Goal: Task Accomplishment & Management: Manage account settings

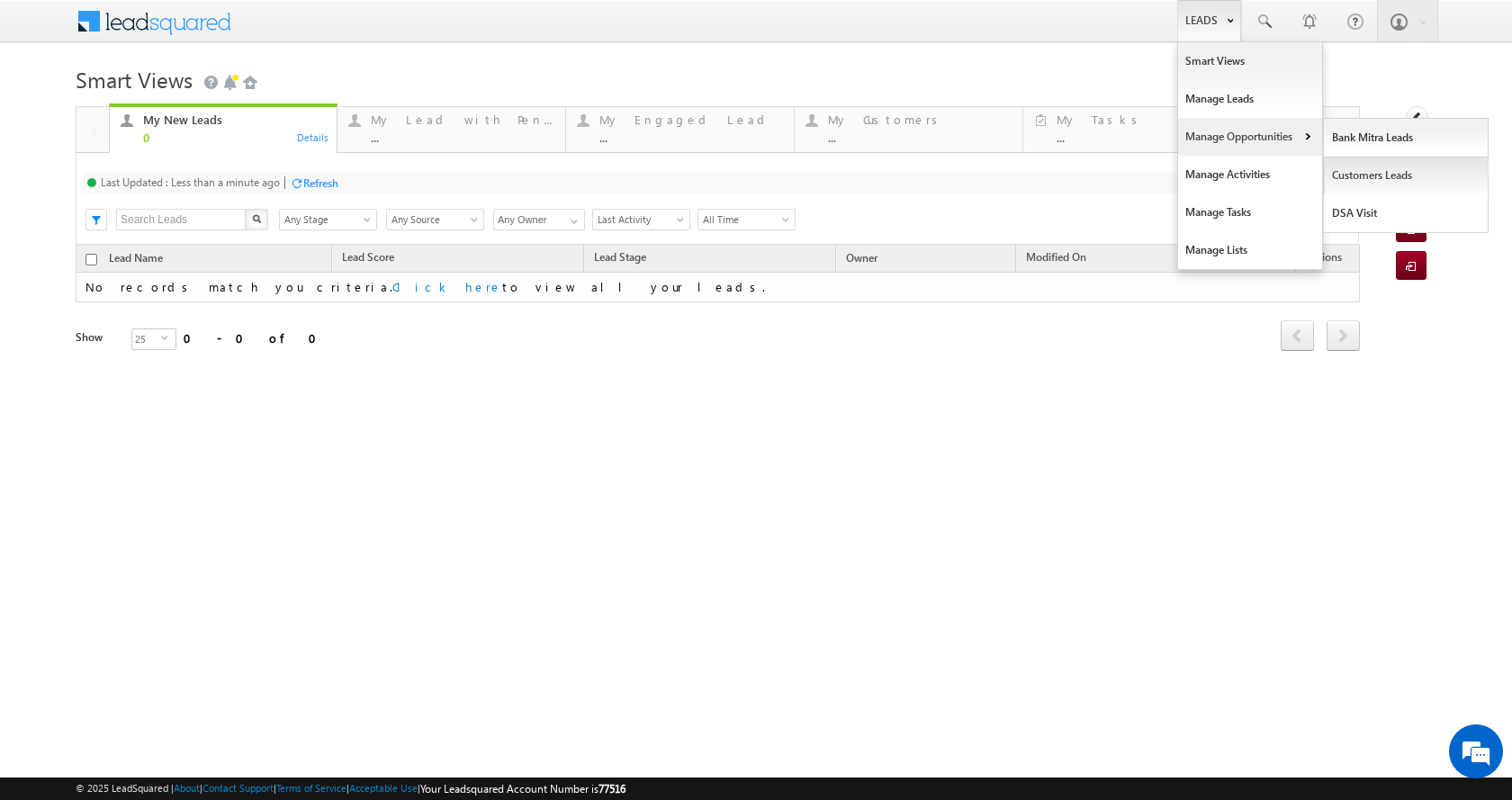
click at [1367, 173] on link "Customers Leads" at bounding box center [1406, 175] width 165 height 38
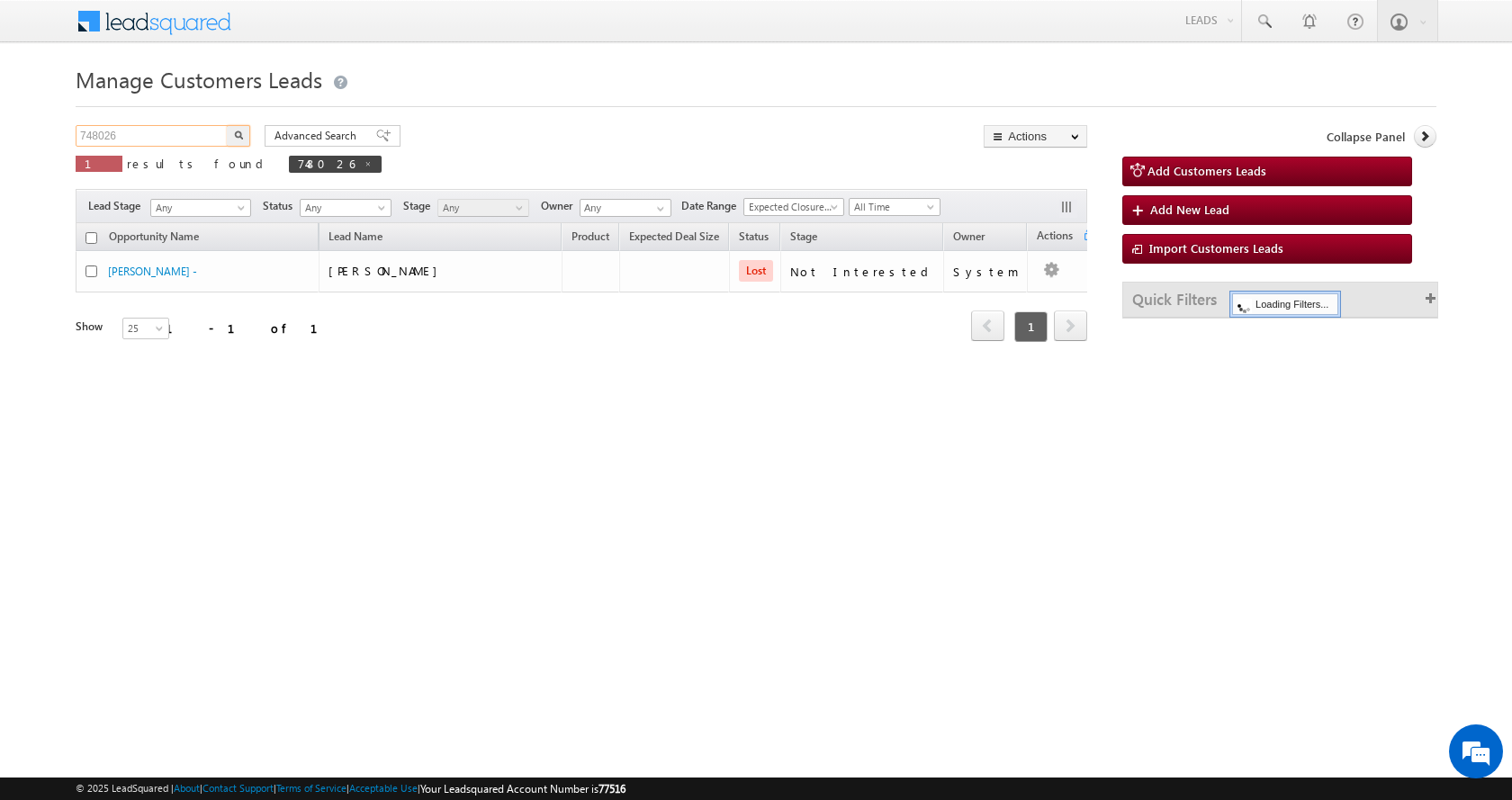
drag, startPoint x: 142, startPoint y: 136, endPoint x: 0, endPoint y: 131, distance: 142.1
click at [0, 131] on body "Menu Aman Yadav sitar a11@k serve .co.i" at bounding box center [756, 255] width 1512 height 510
paste input "53278"
type input "753278"
click at [227, 125] on button "button" at bounding box center [238, 135] width 23 height 21
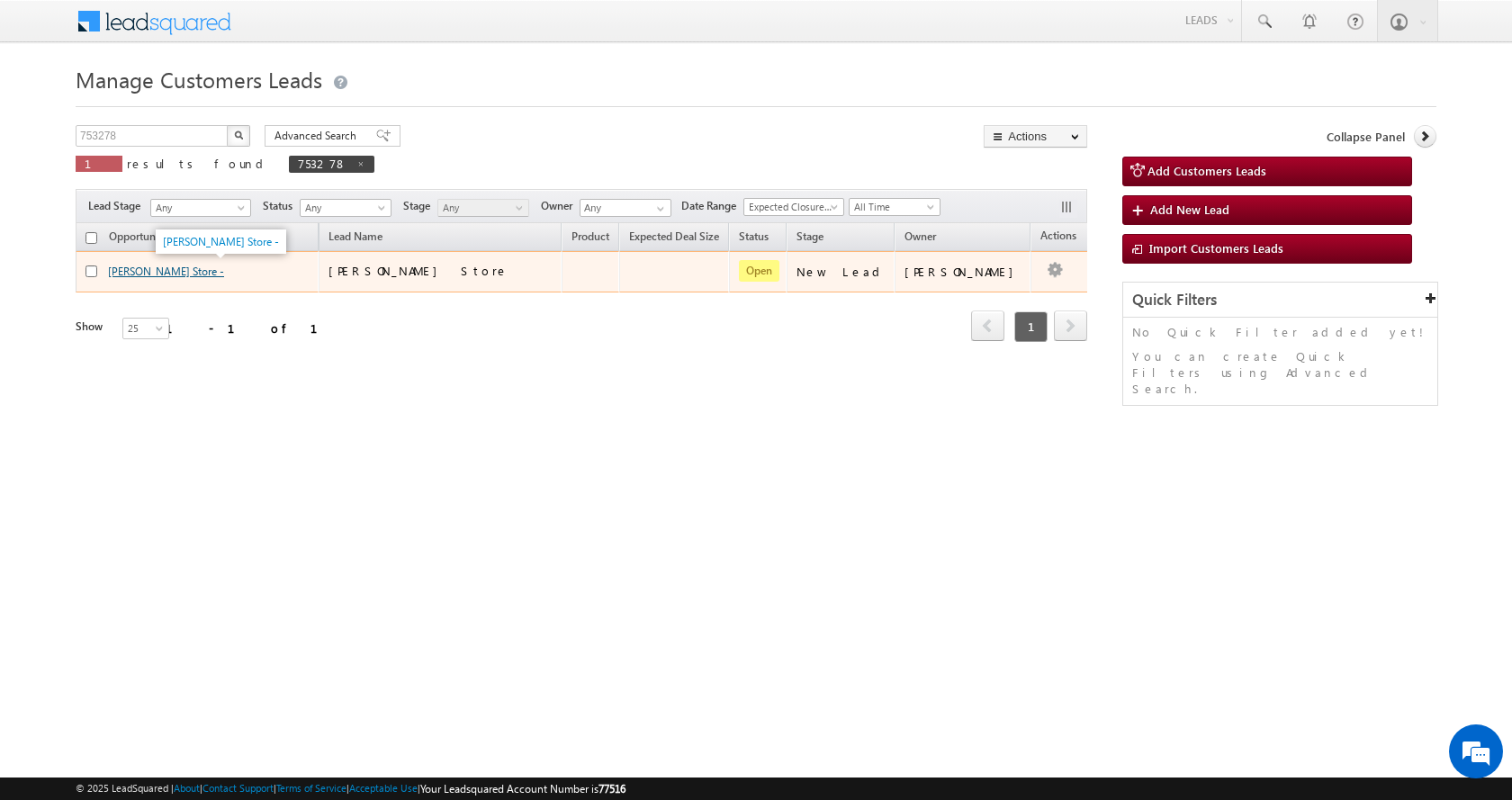
click at [135, 276] on link "[PERSON_NAME] Store -" at bounding box center [165, 271] width 116 height 14
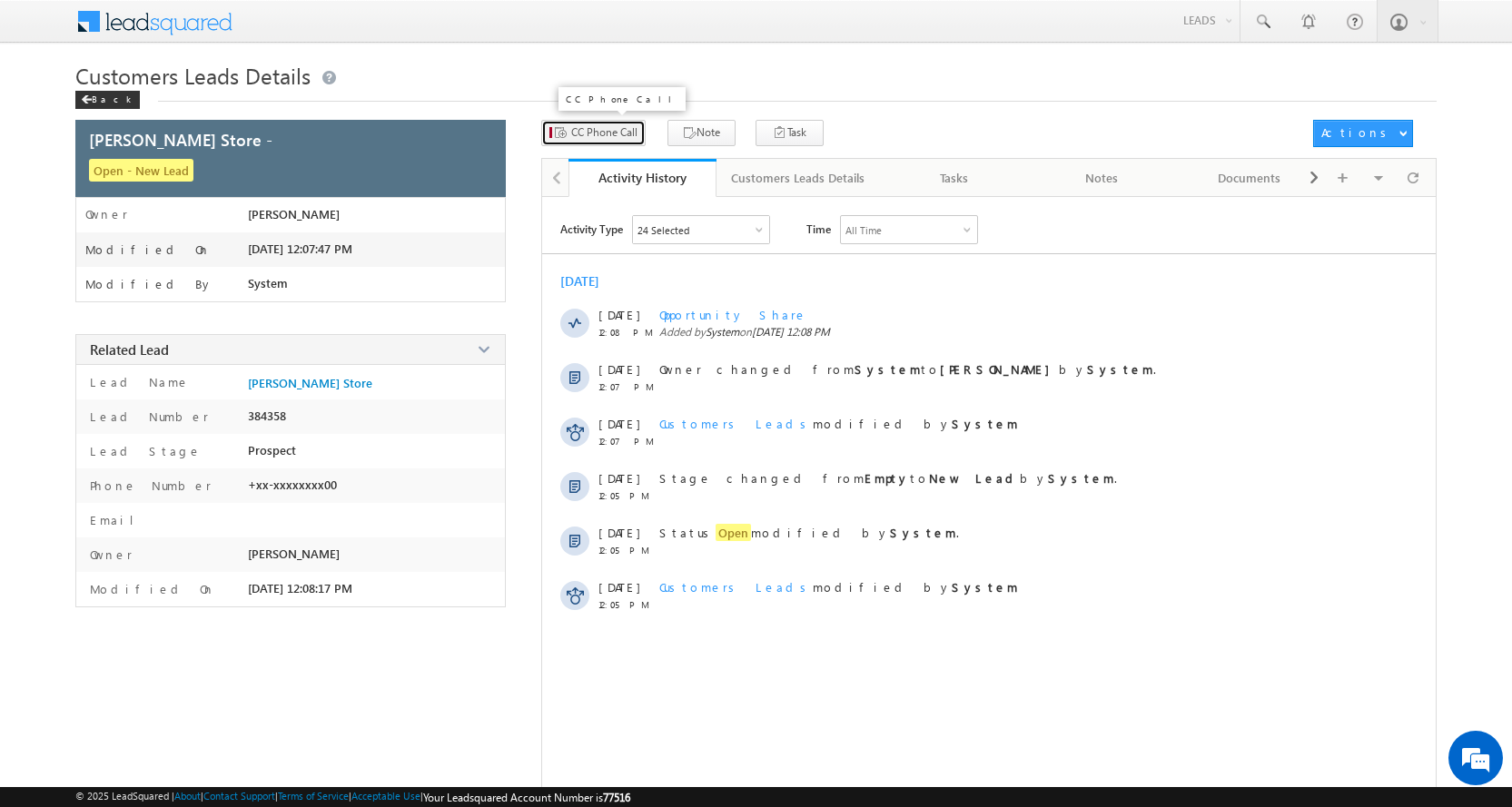
click at [620, 137] on span "CC Phone Call" at bounding box center [603, 132] width 66 height 16
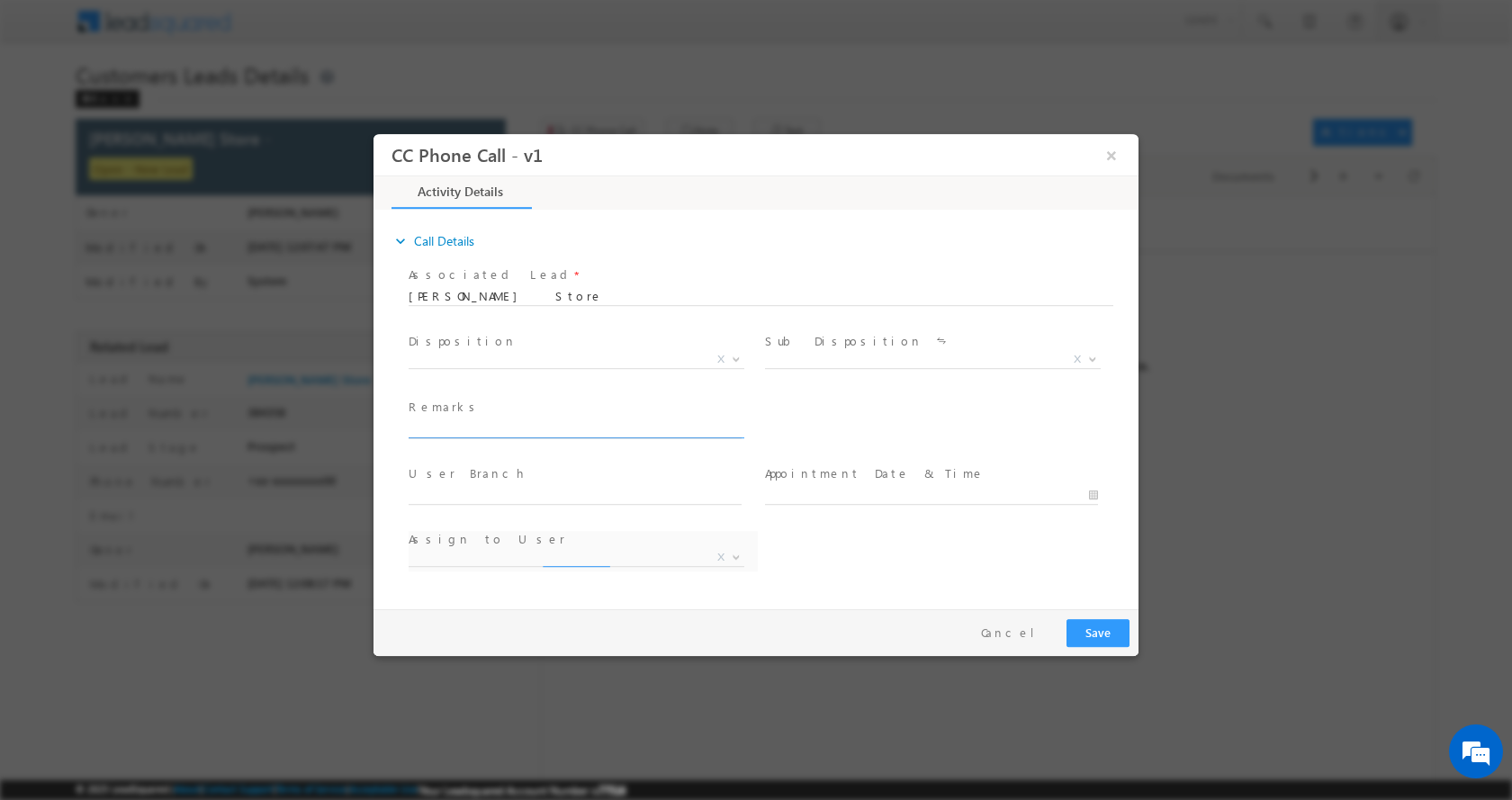
click at [456, 425] on input "text" at bounding box center [575, 427] width 333 height 18
select select "[PERSON_NAME][EMAIL_ADDRESS][DOMAIN_NAME]"
type input "Kulbeer -7452948900-HOME PURCHASE-LOAN-15 L-PV-25 L-DOWN PYE-10 L-BUSINESS-KERA…"
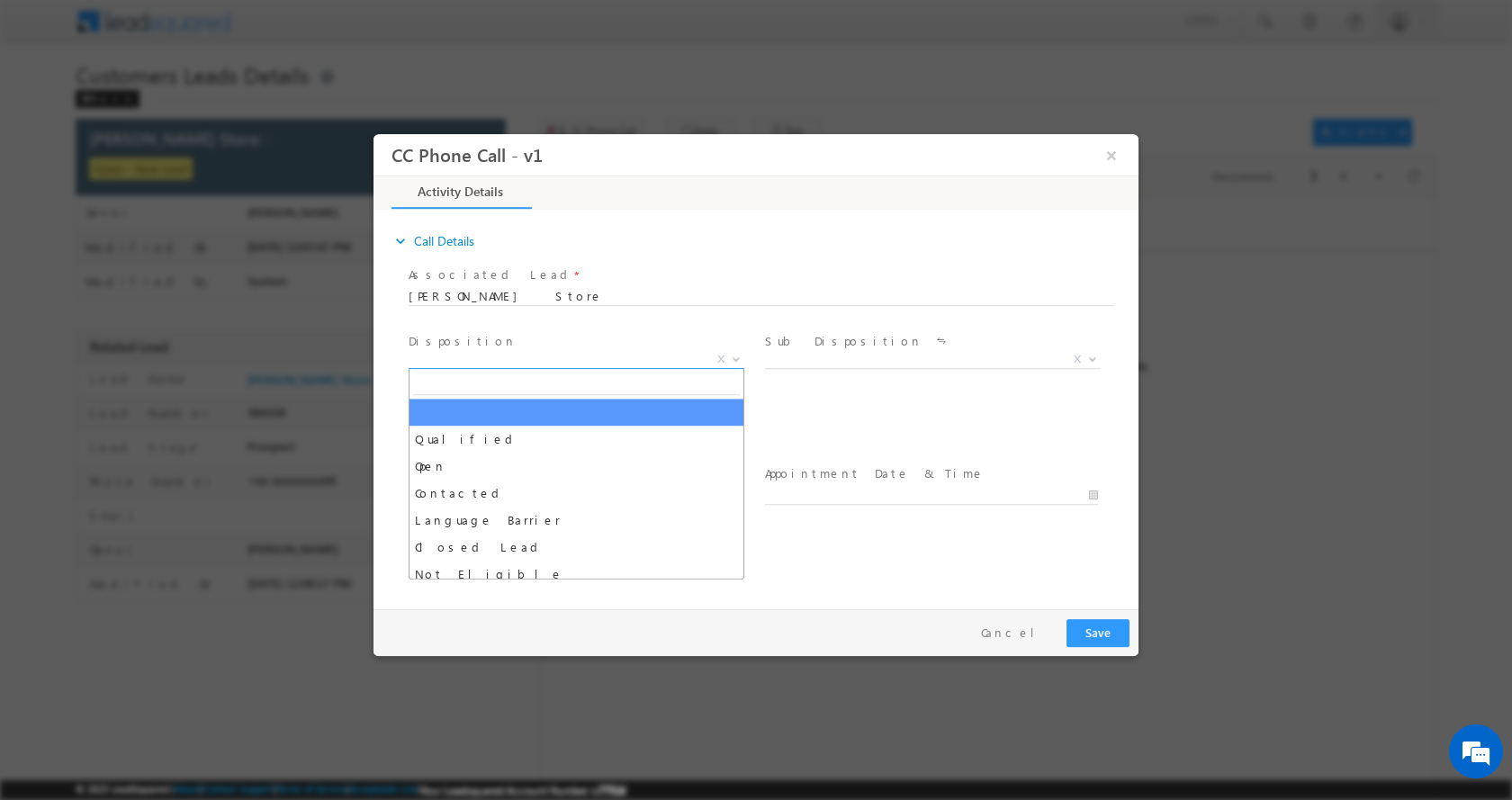
click at [739, 360] on span at bounding box center [733, 358] width 18 height 23
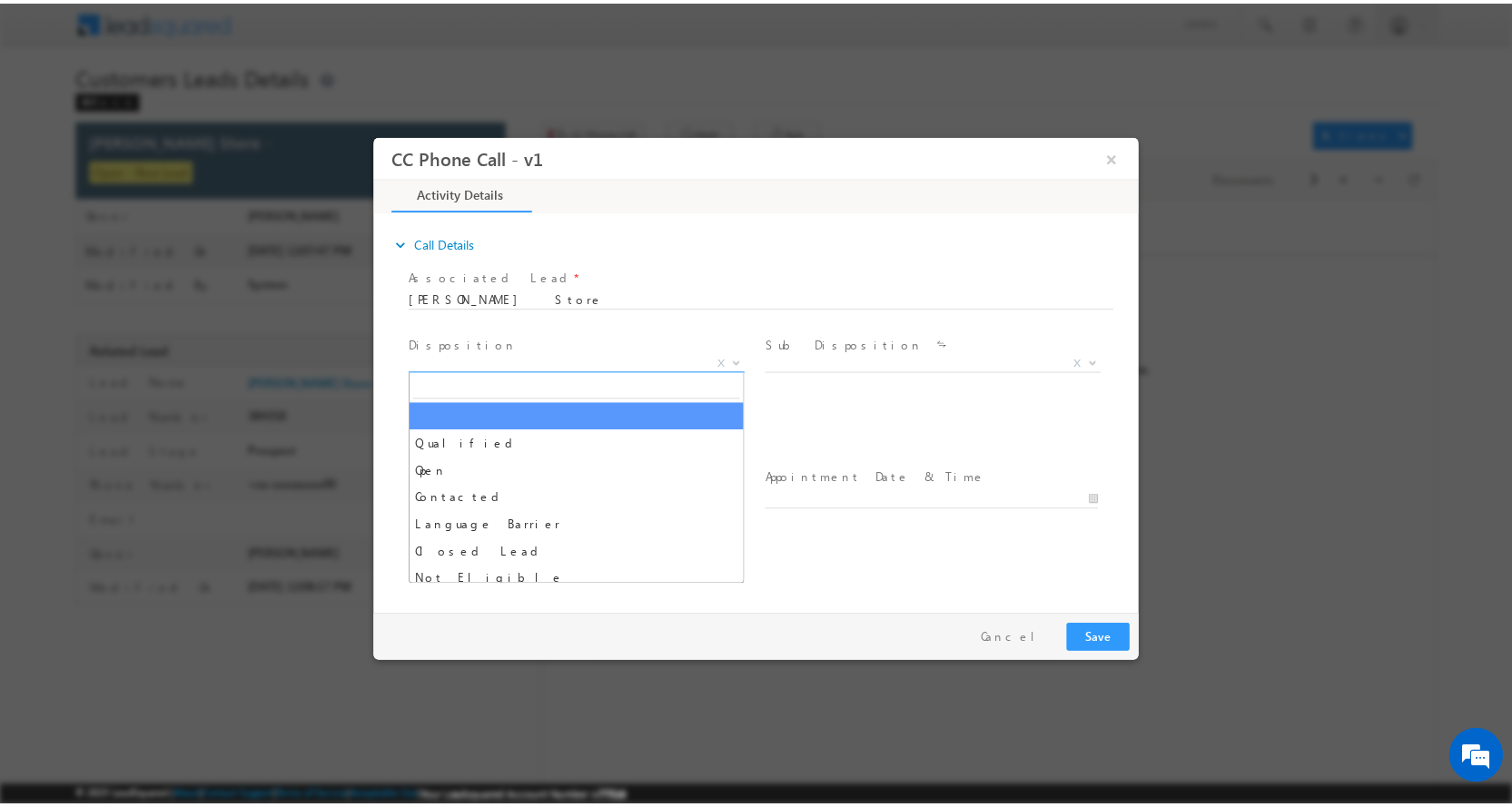
scroll to position [0, 0]
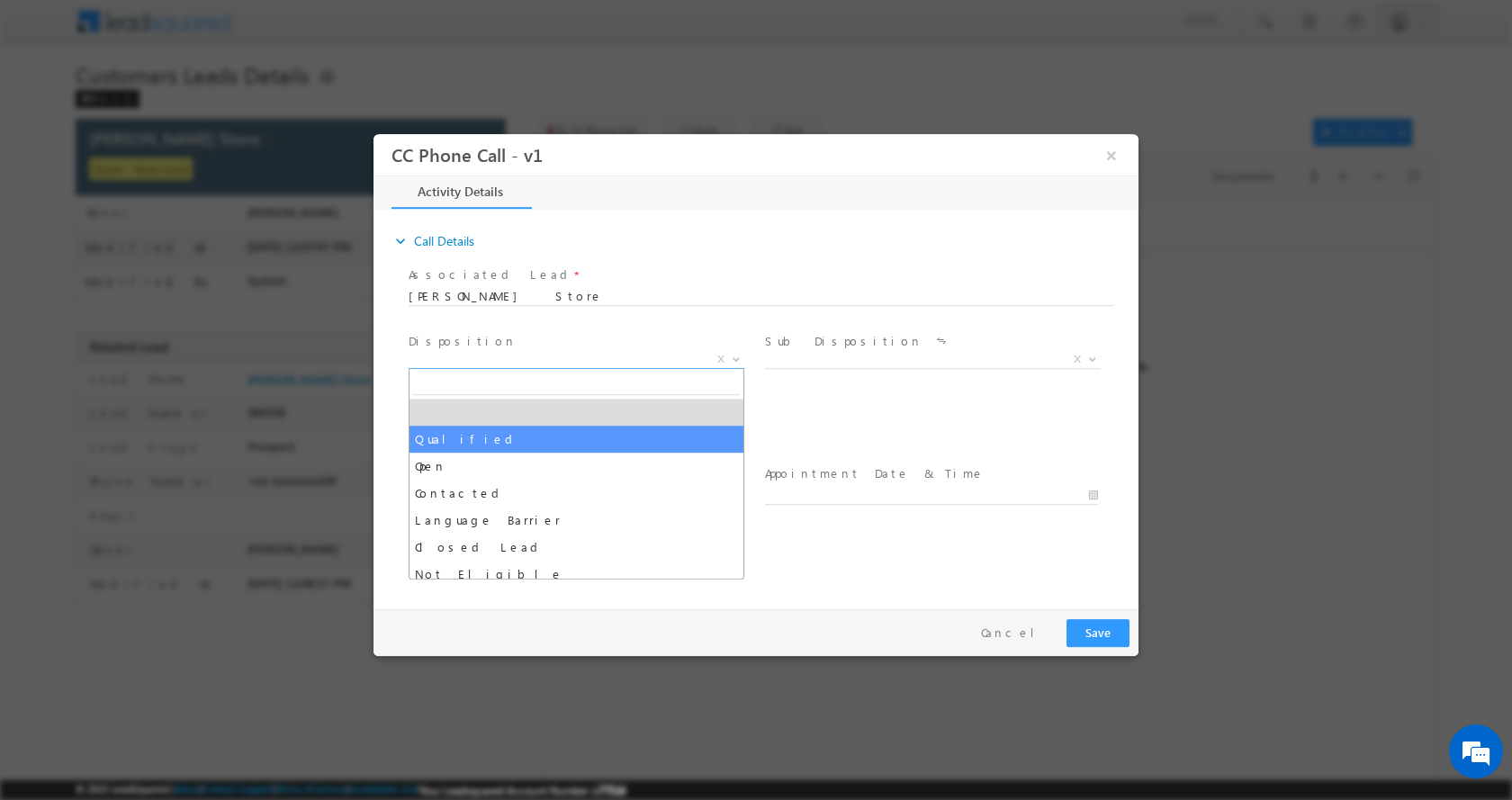
select select "Qualified"
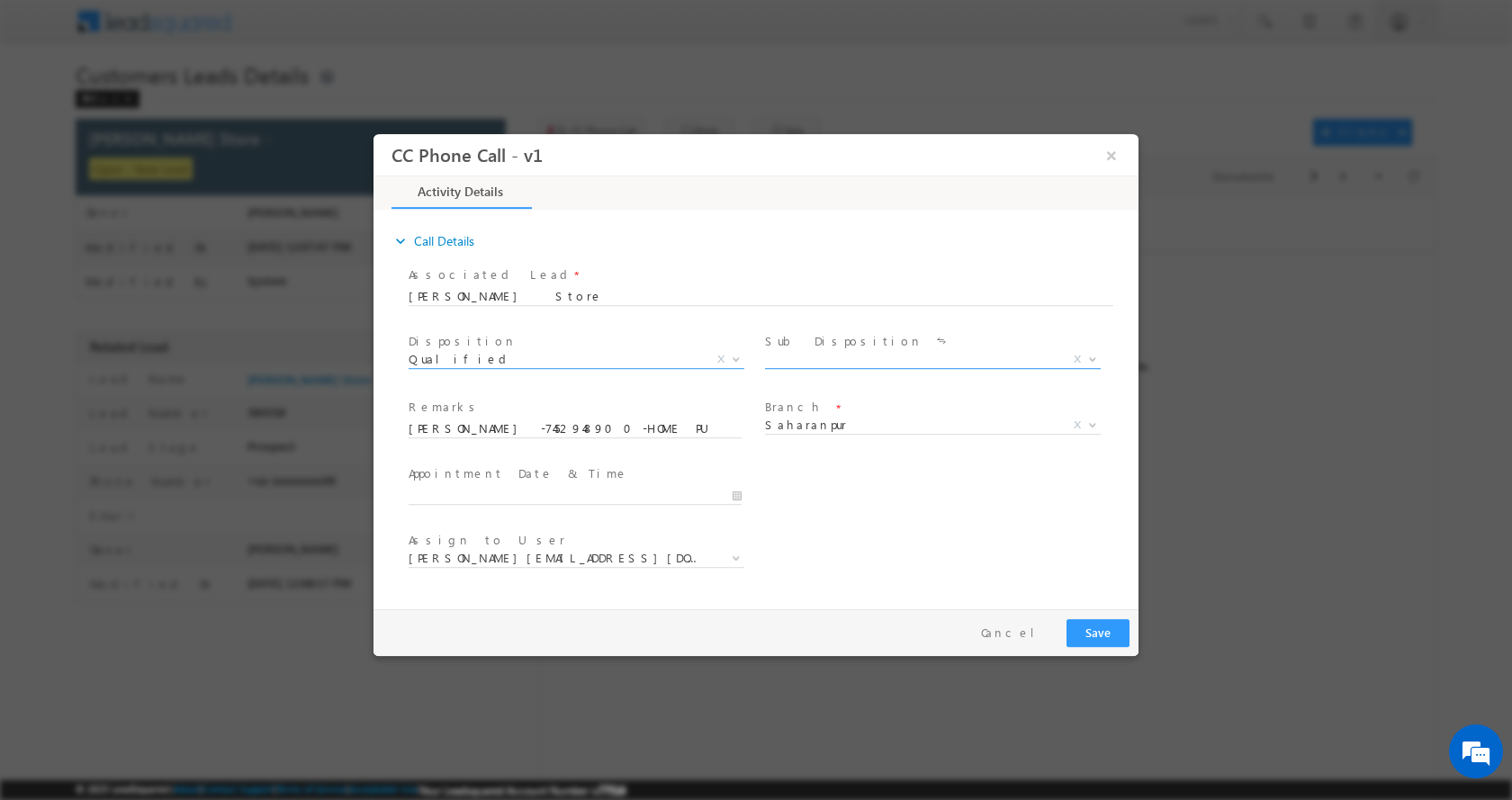
click at [1089, 354] on b at bounding box center [1092, 357] width 11 height 6
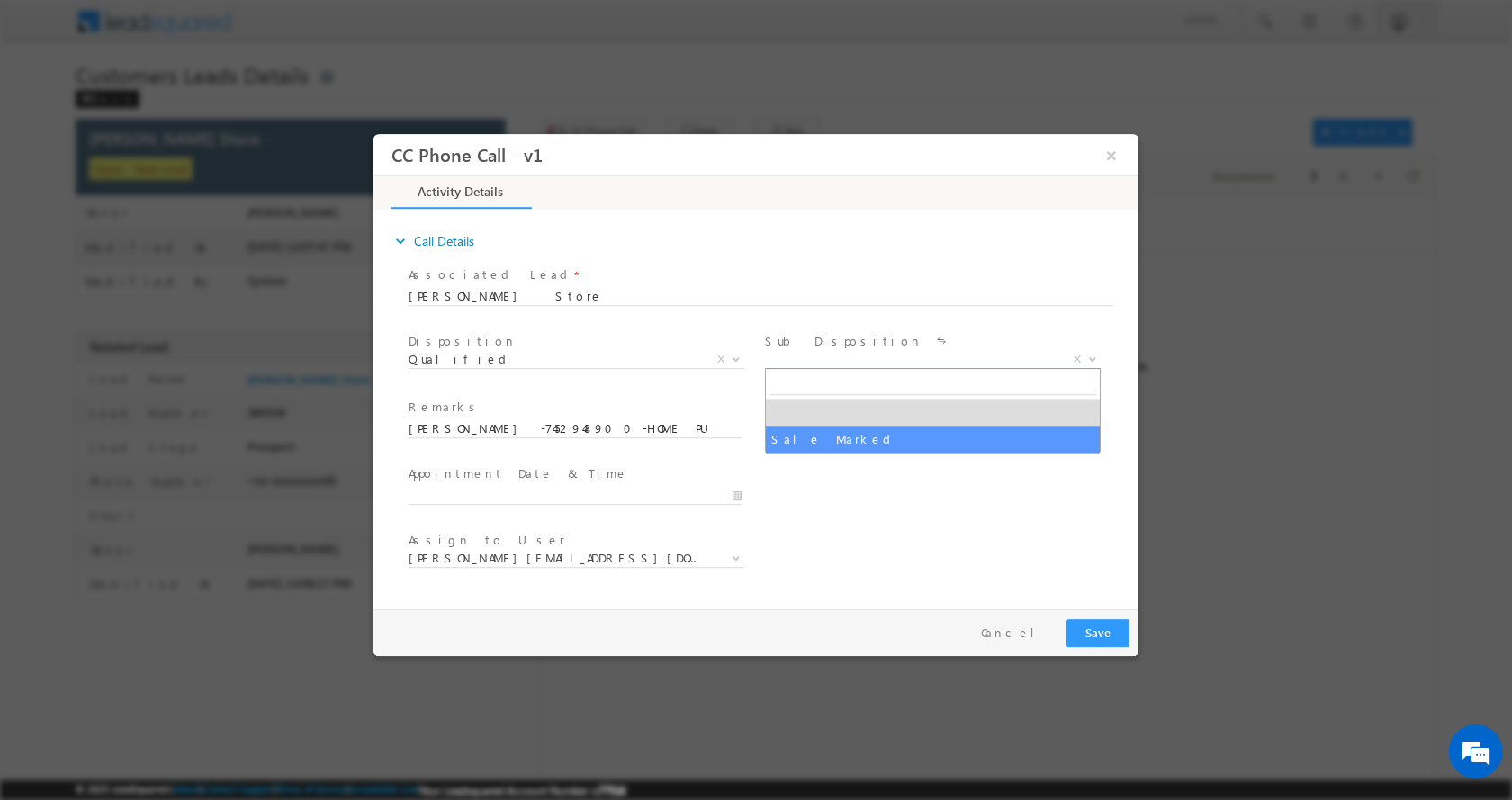
select select "Sale Marked"
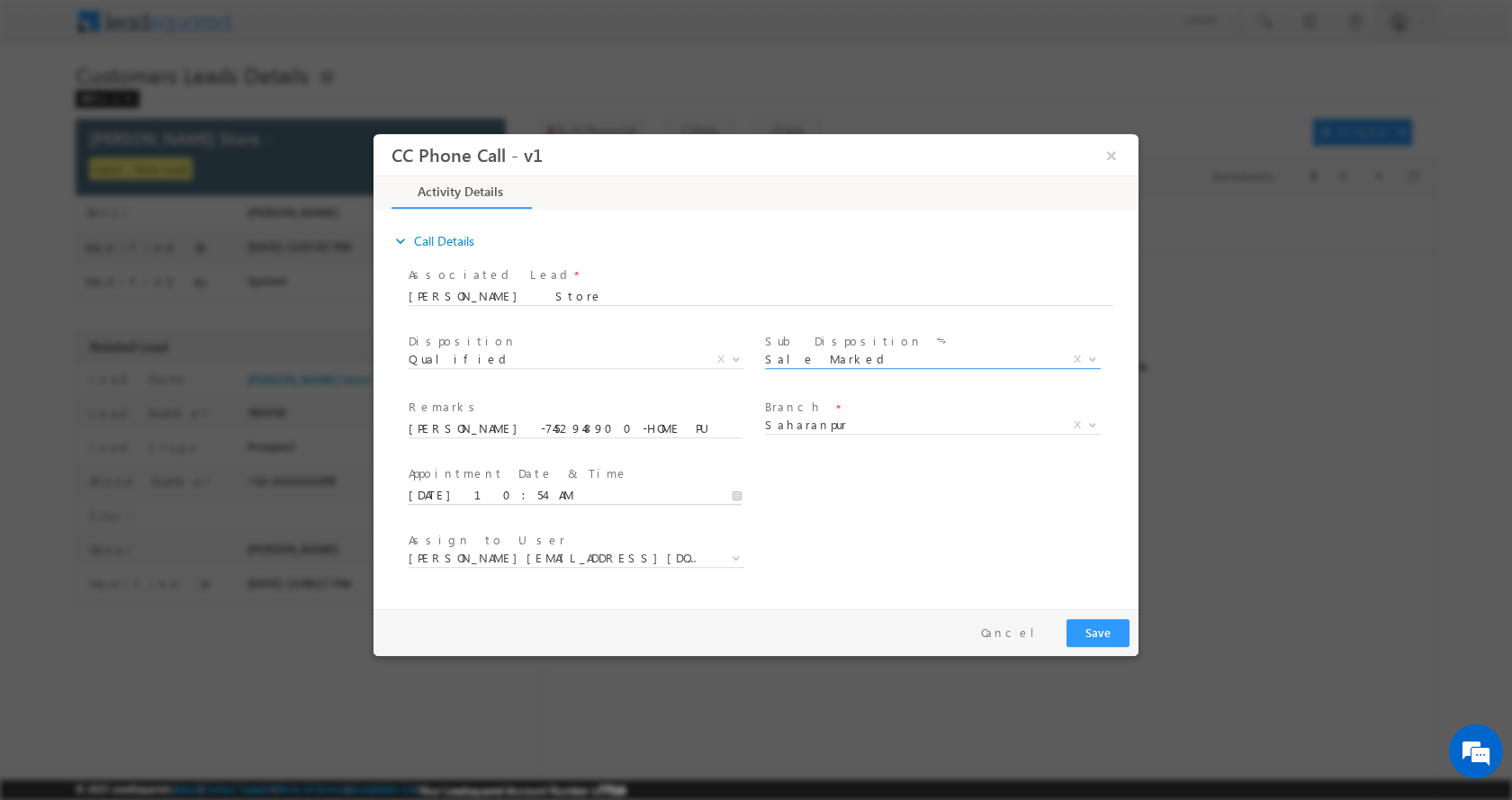
click at [737, 494] on input "08/13/2025 10:54 AM" at bounding box center [575, 494] width 333 height 18
type input "08/13/2025 11:54 AM"
type input "11"
click at [476, 463] on span at bounding box center [477, 464] width 13 height 14
type input "08/13/2025 12:54 PM"
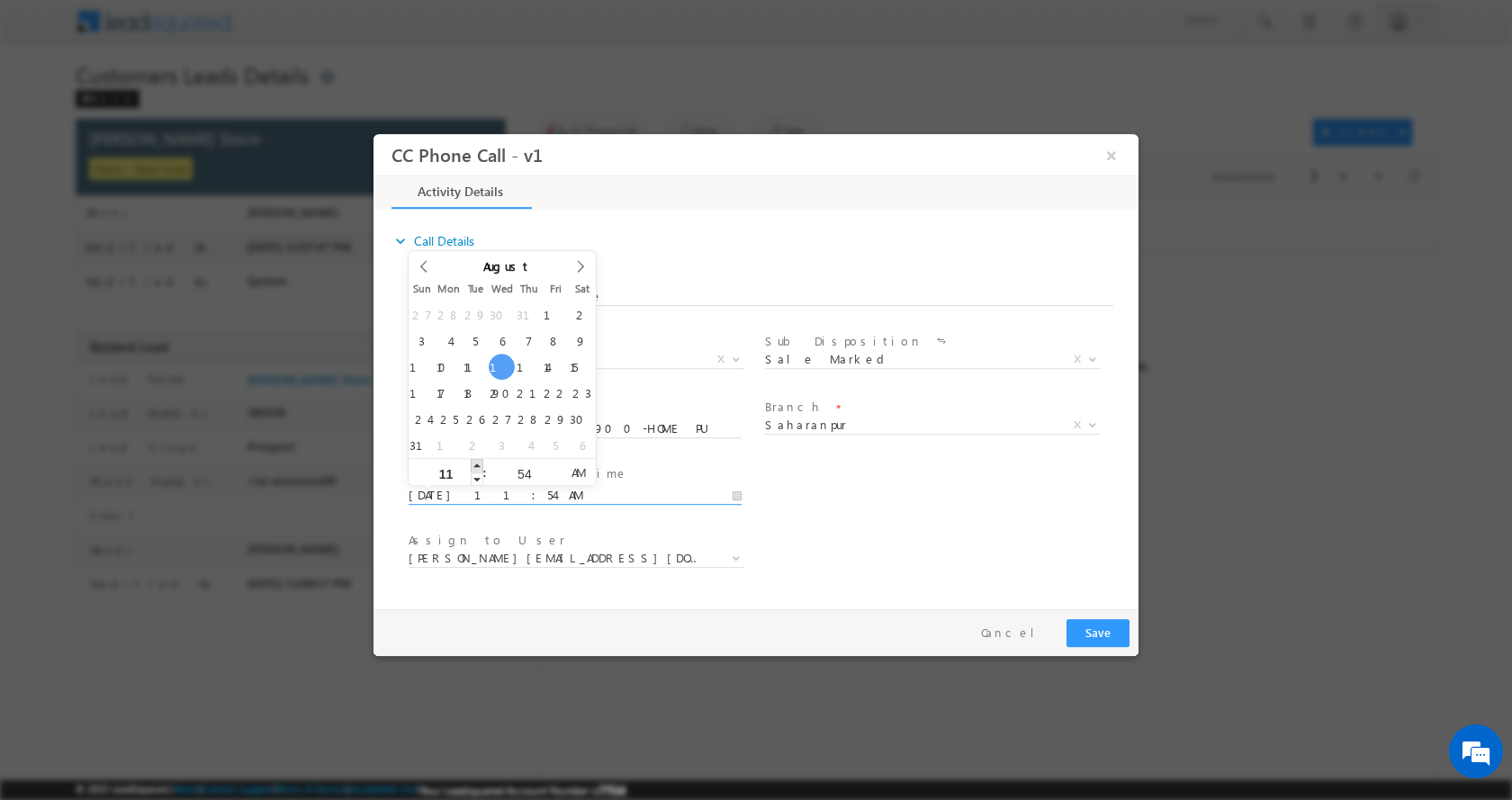
type input "12"
click at [476, 463] on span at bounding box center [477, 464] width 13 height 14
type input "08/13/2025 1:54 PM"
type input "01"
click at [476, 462] on span at bounding box center [477, 464] width 13 height 14
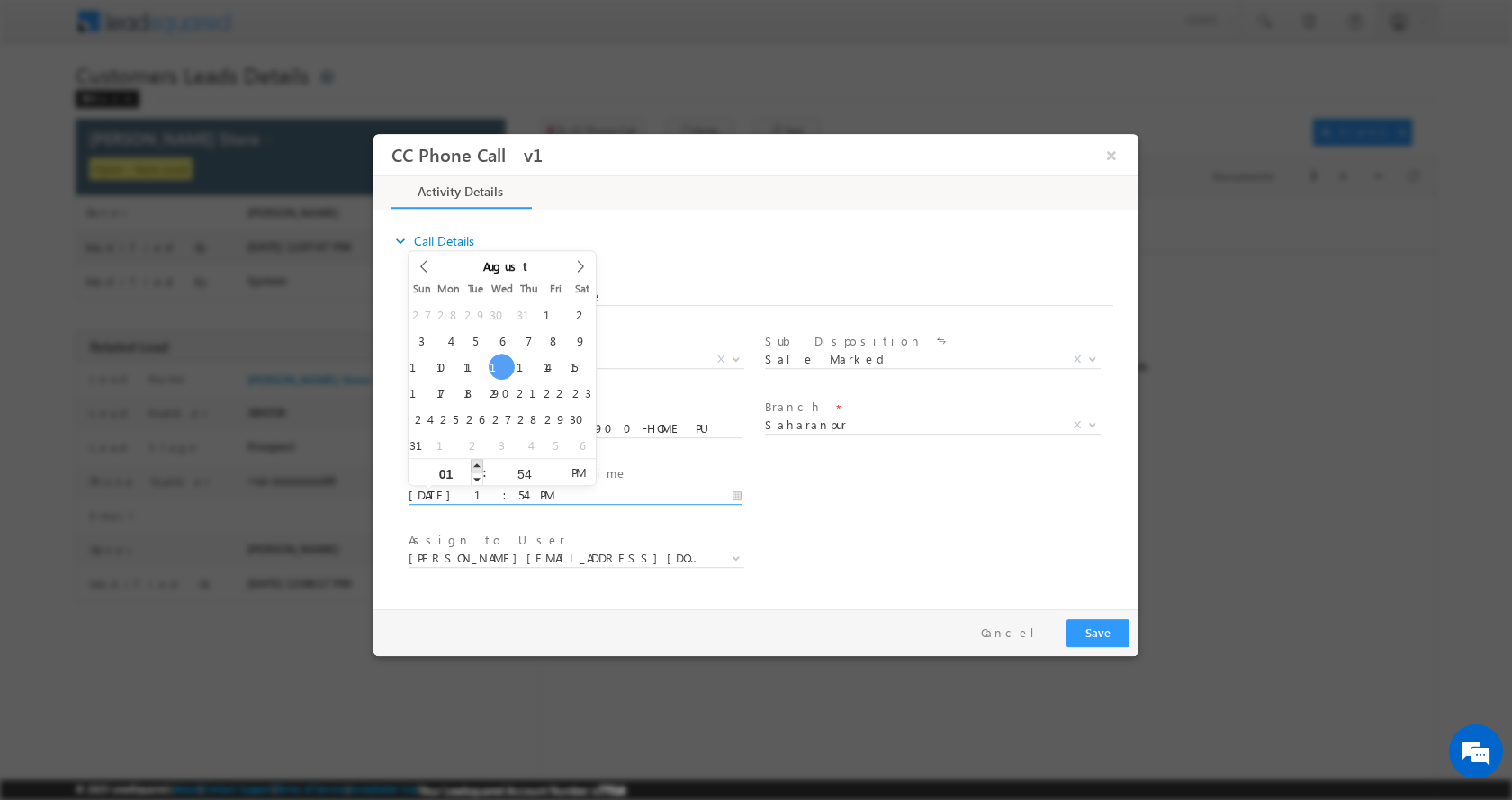
type input "08/13/2025 2:54 PM"
type input "02"
click at [476, 462] on span at bounding box center [477, 464] width 13 height 14
type input "08/13/2025 3:54 PM"
type input "03"
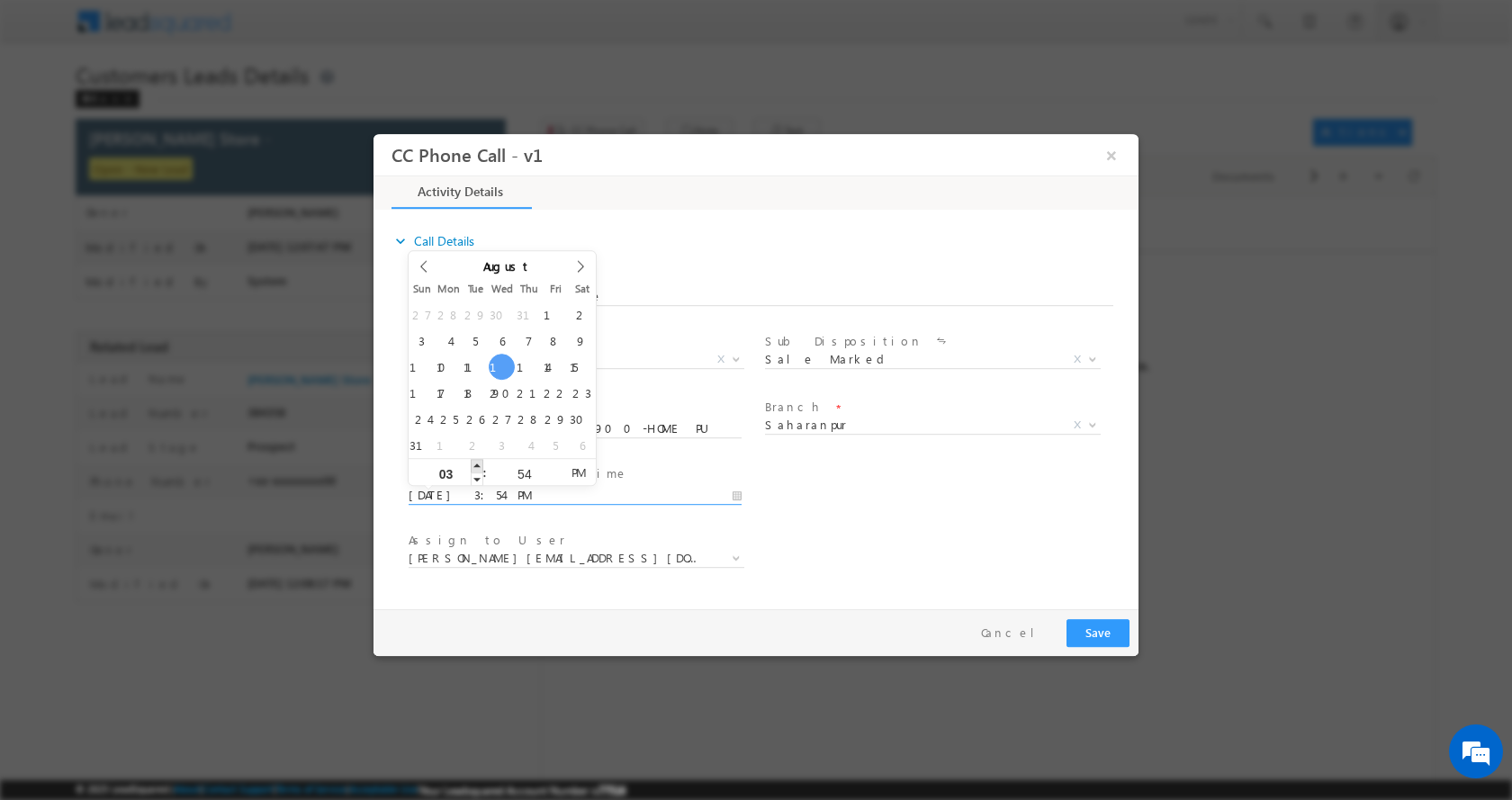
click at [476, 462] on span at bounding box center [477, 464] width 13 height 14
type input "08/13/2025 4:54 PM"
type input "04"
click at [476, 462] on span at bounding box center [477, 464] width 13 height 14
type input "08/13/2025 5:54 PM"
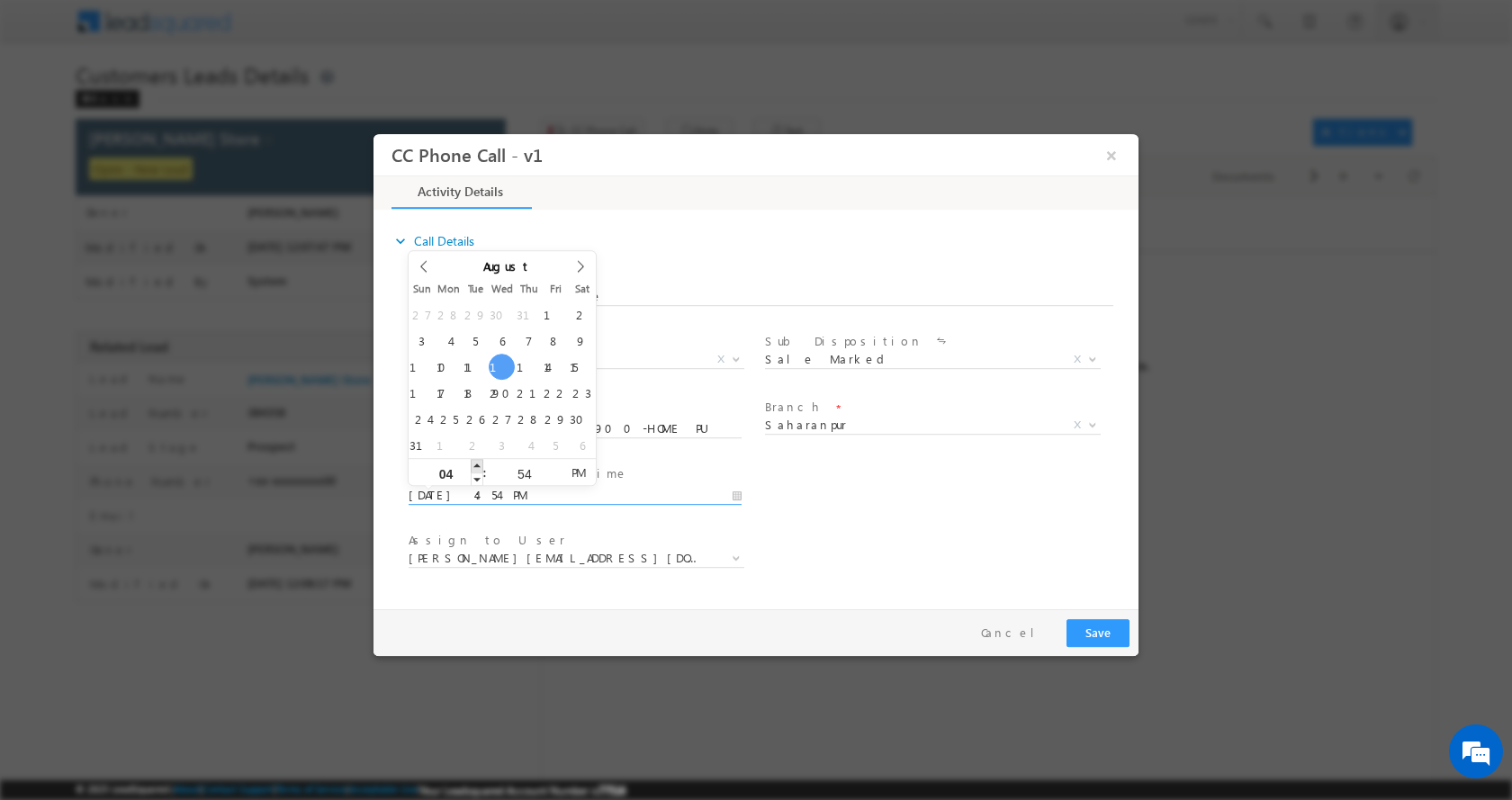
type input "05"
click at [476, 462] on span at bounding box center [477, 464] width 13 height 14
type input "08/13/2025 4:54 PM"
type input "04"
click at [476, 477] on span at bounding box center [477, 478] width 13 height 14
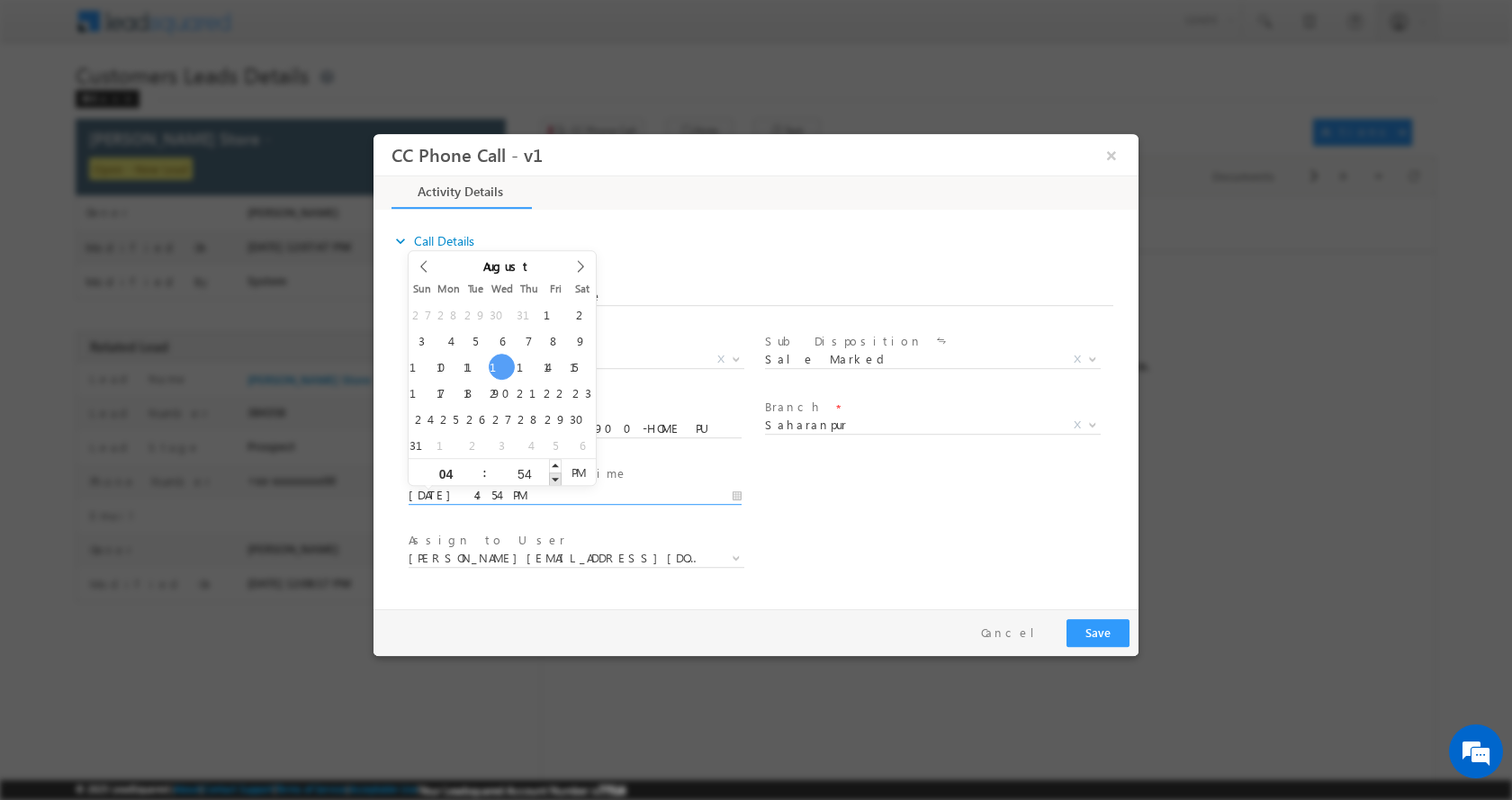
type input "08/13/2025 4:53 PM"
type input "53"
click at [552, 478] on span at bounding box center [555, 478] width 13 height 14
type input "08/13/2025 4:52 PM"
type input "52"
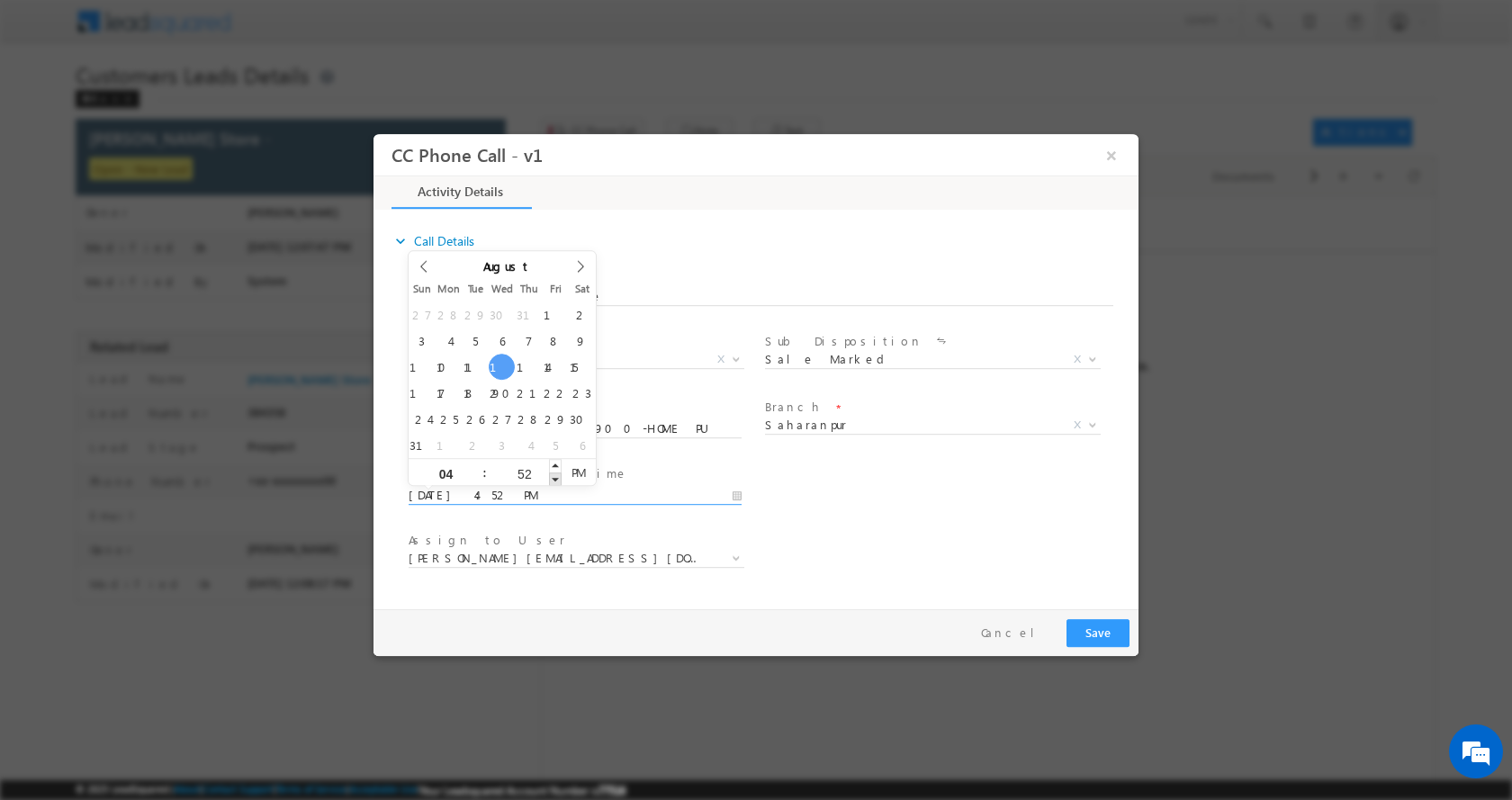
click at [552, 478] on span at bounding box center [555, 478] width 13 height 14
type input "08/13/2025 4:51 PM"
type input "51"
click at [552, 478] on span at bounding box center [555, 478] width 13 height 14
type input "08/13/2025 4:50 PM"
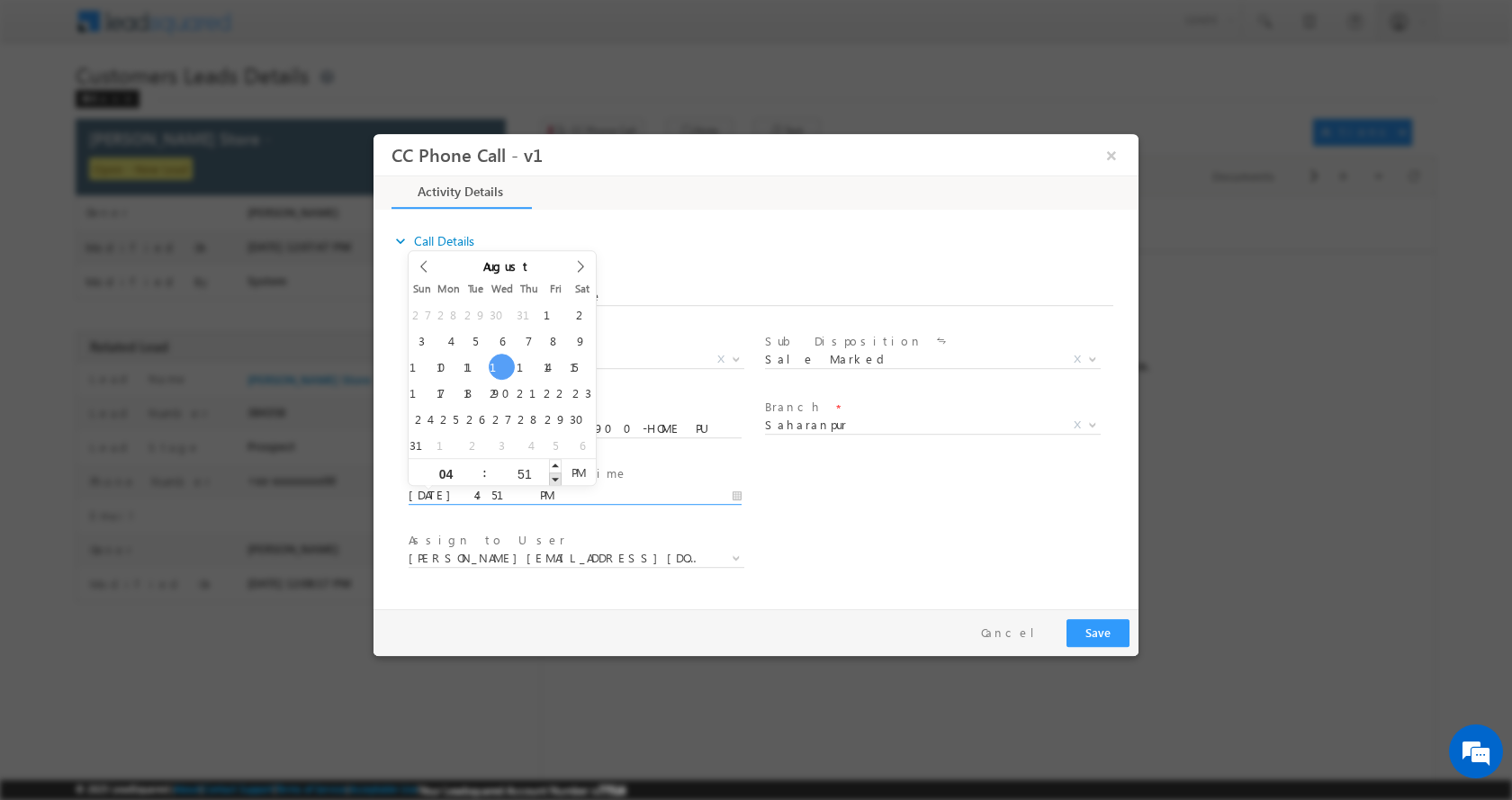
type input "50"
click at [552, 478] on span at bounding box center [555, 478] width 13 height 14
type input "08/13/2025 4:49 PM"
type input "49"
click at [552, 478] on span at bounding box center [555, 478] width 13 height 14
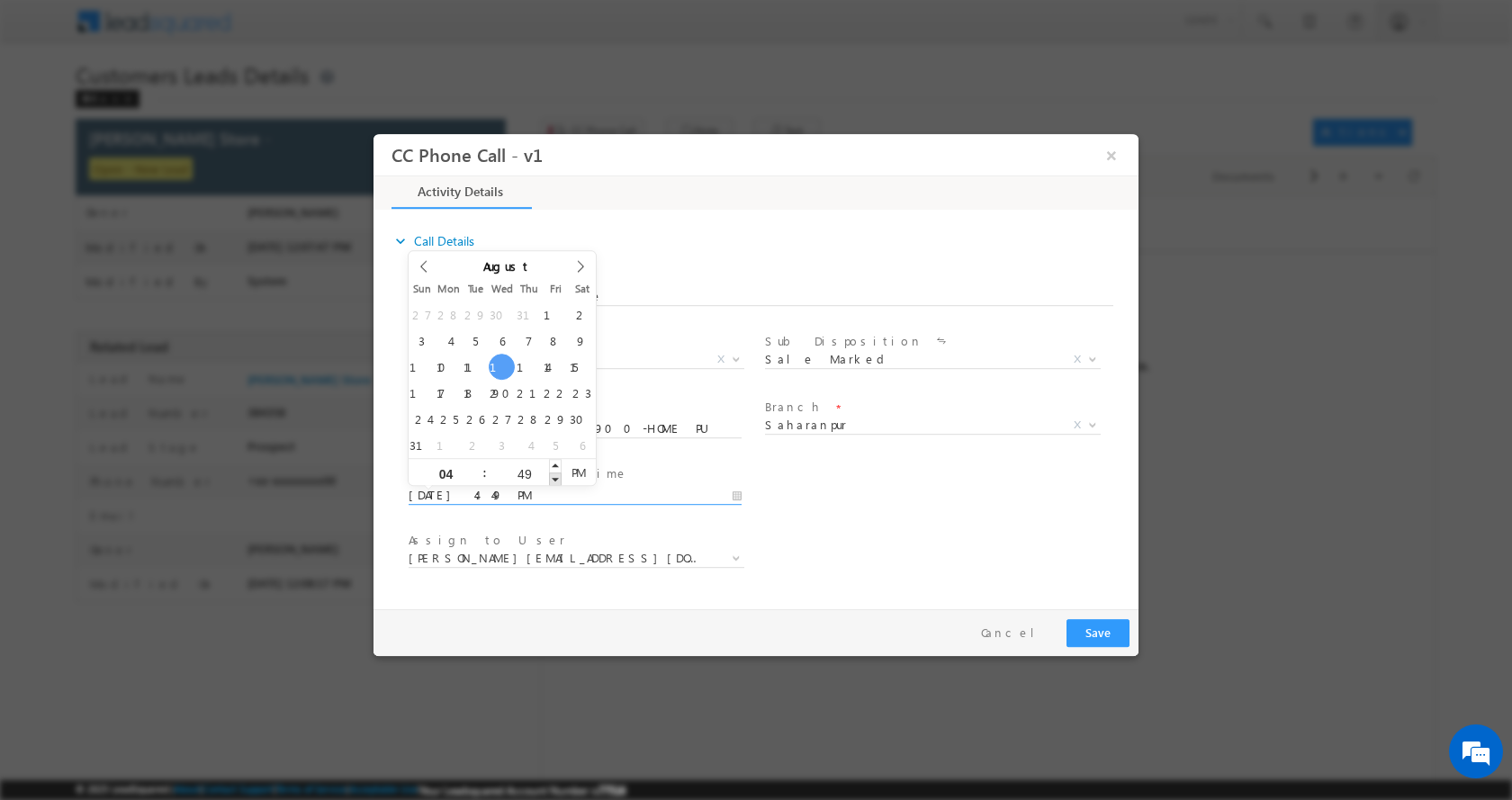
type input "08/13/2025 4:48 PM"
type input "48"
click at [552, 478] on span at bounding box center [555, 478] width 13 height 14
type input "08/13/2025 4:47 PM"
type input "47"
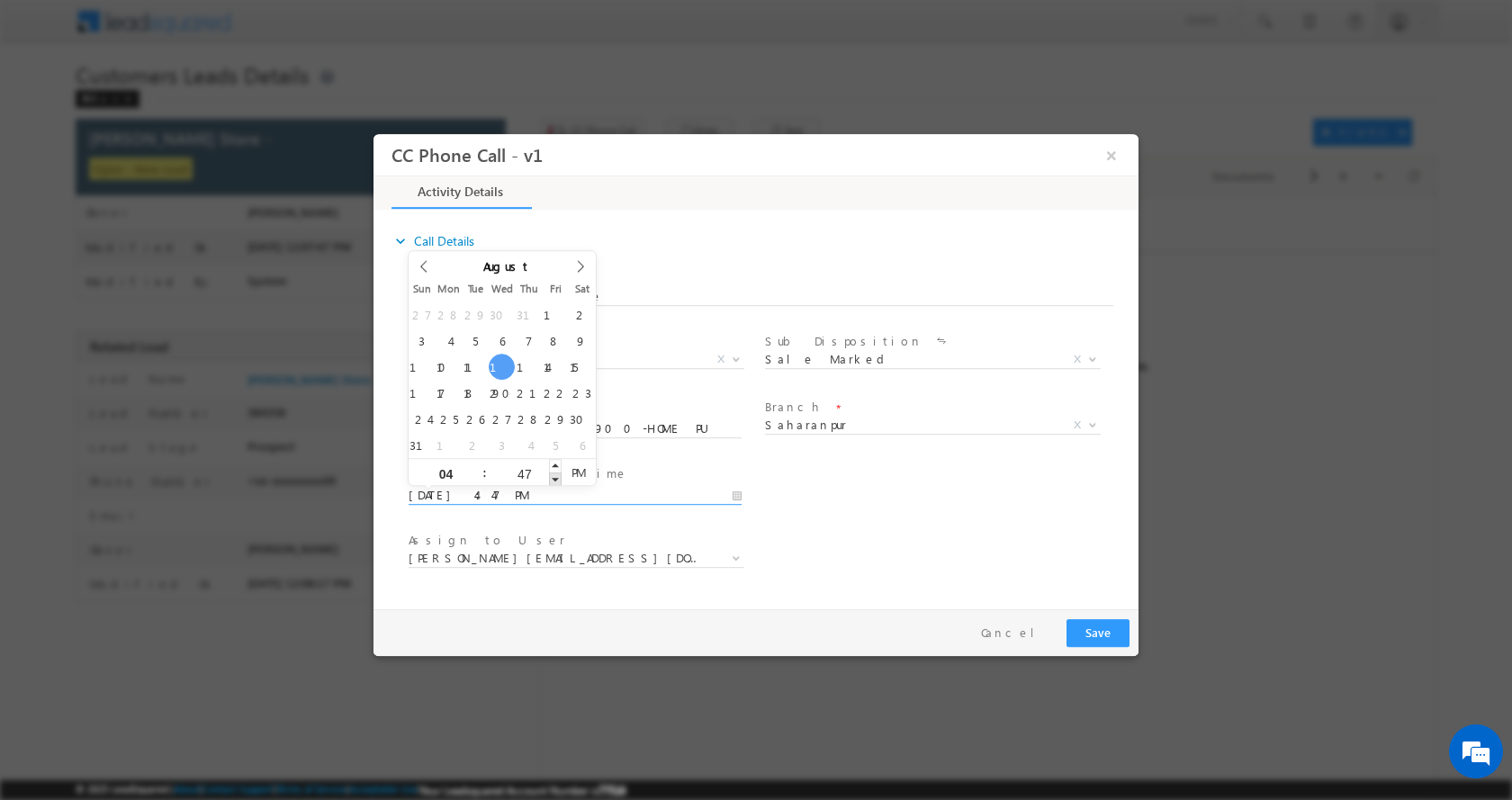
click at [552, 478] on span at bounding box center [555, 478] width 13 height 14
type input "08/13/2025 4:46 PM"
type input "46"
click at [552, 478] on span at bounding box center [555, 478] width 13 height 14
type input "08/13/2025 4:45 PM"
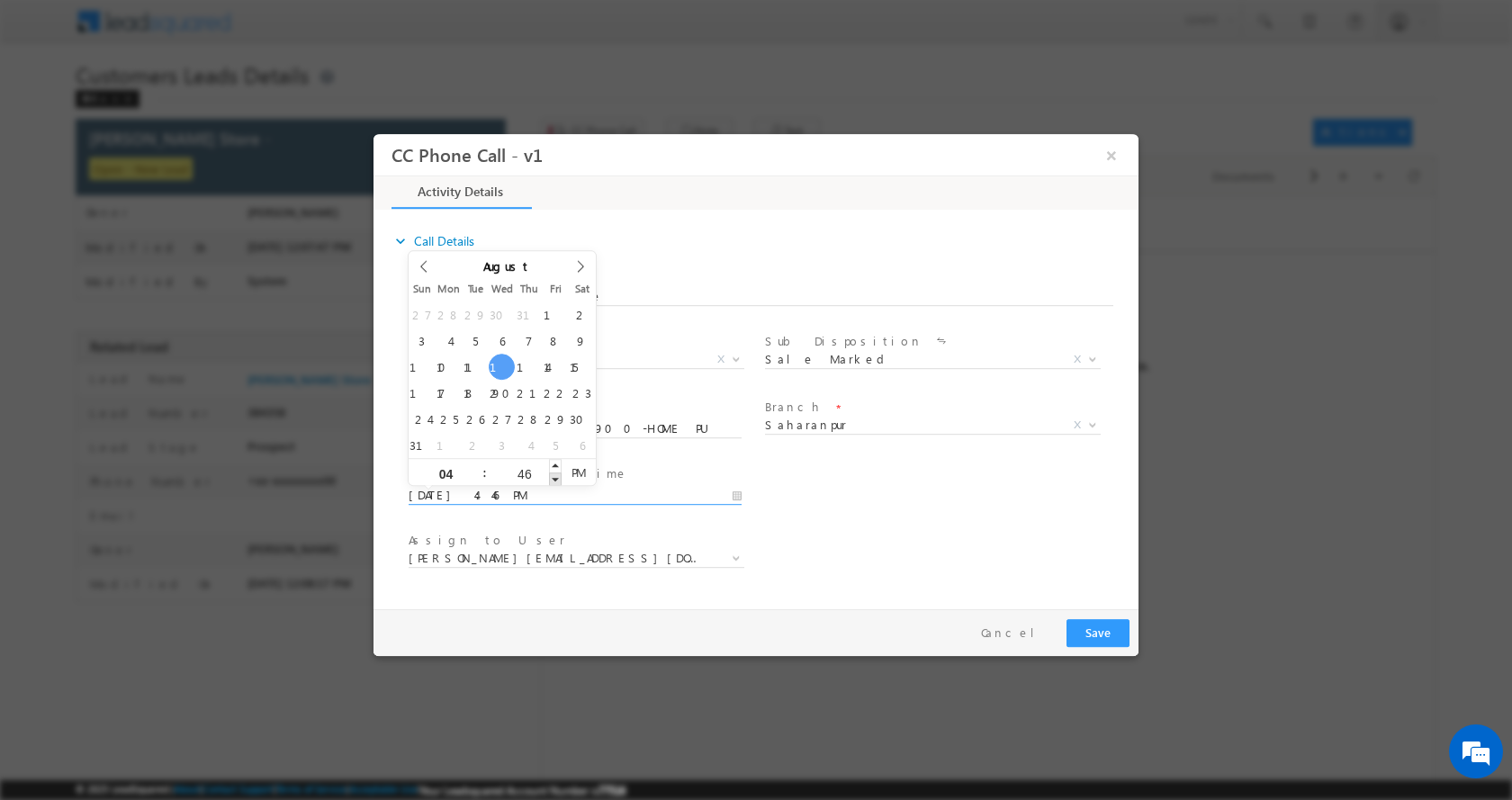
type input "45"
click at [552, 478] on span at bounding box center [555, 478] width 13 height 14
type input "08/13/2025 4:44 PM"
type input "44"
click at [552, 476] on span at bounding box center [555, 478] width 13 height 14
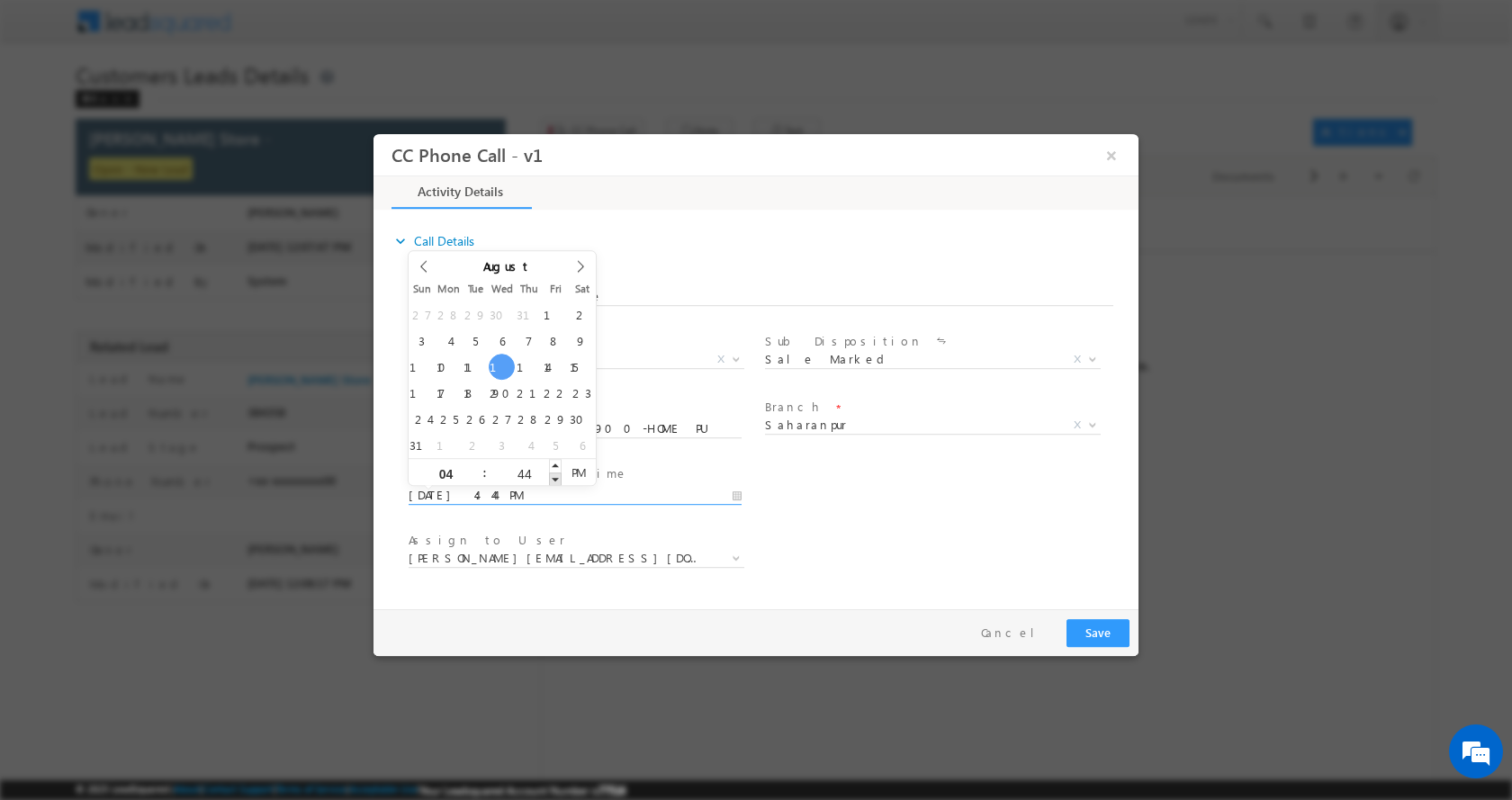
type input "08/13/2025 4:43 PM"
type input "43"
click at [552, 476] on span at bounding box center [555, 478] width 13 height 14
type input "08/13/2025 4:42 PM"
type input "42"
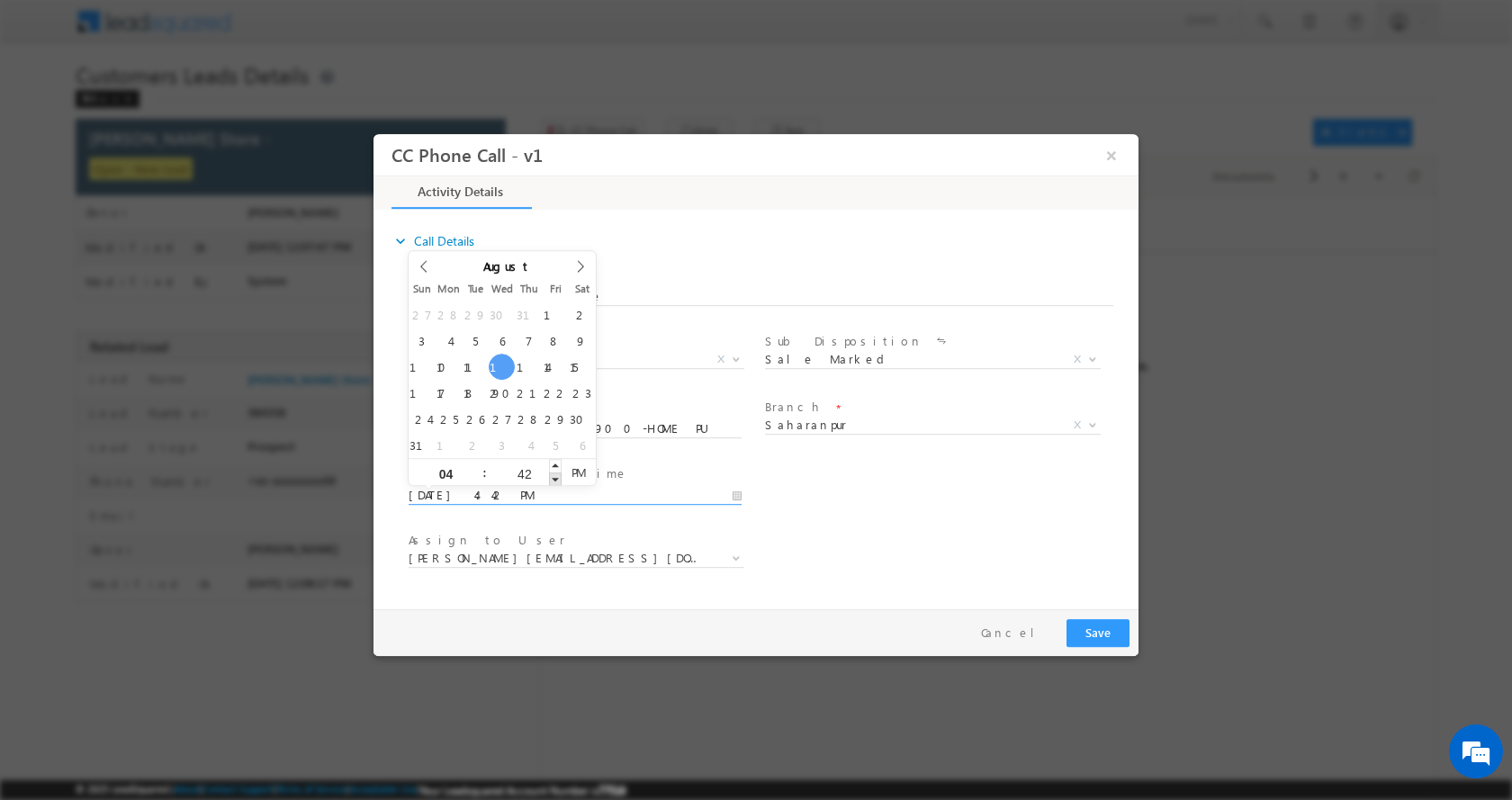
click at [552, 476] on span at bounding box center [555, 478] width 13 height 14
type input "08/13/2025 4:41 PM"
type input "41"
click at [552, 476] on span at bounding box center [555, 478] width 13 height 14
type input "08/13/2025 4:40 PM"
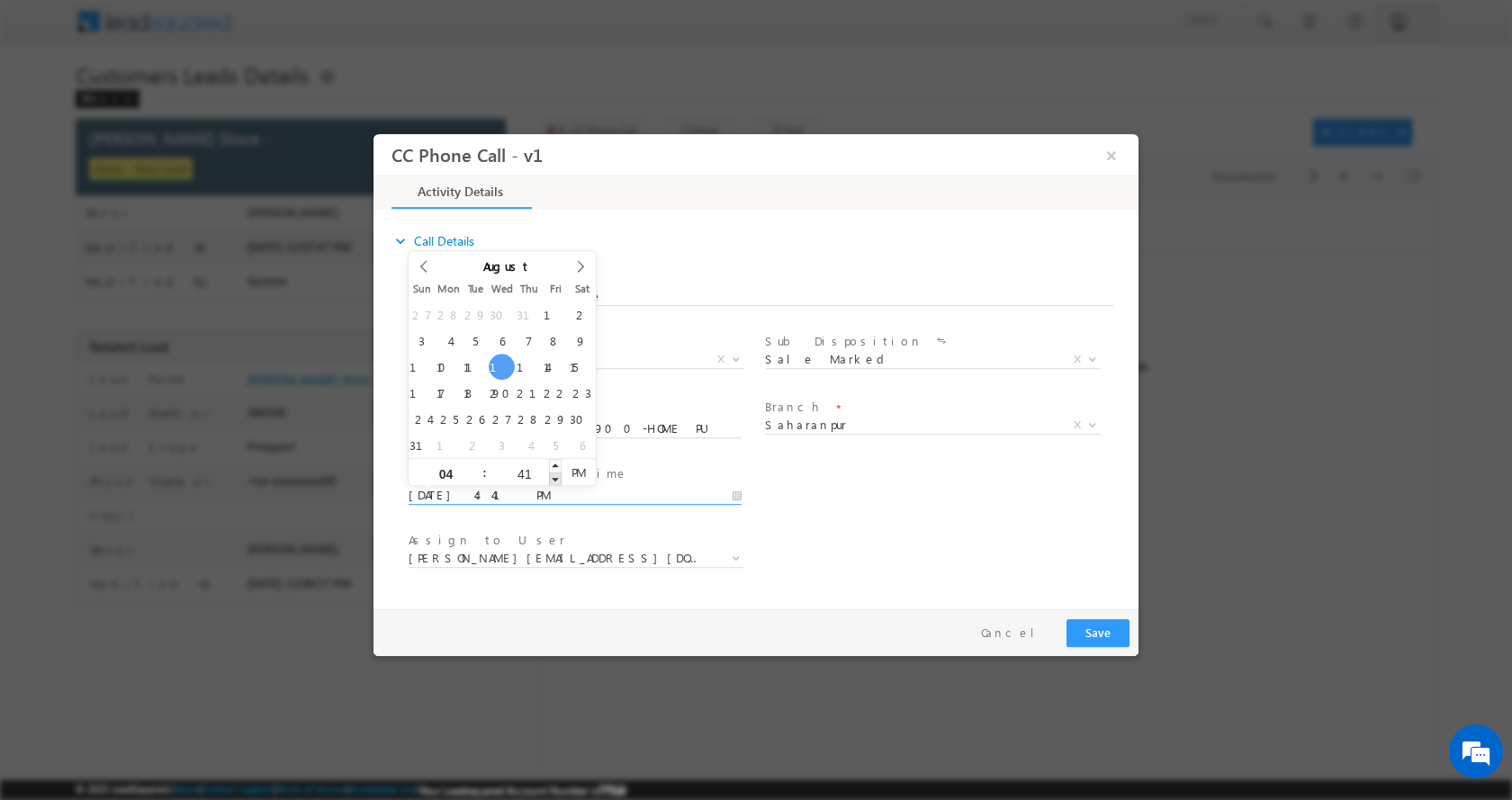
type input "40"
click at [552, 476] on span at bounding box center [555, 478] width 13 height 14
type input "08/13/2025 4:39 PM"
type input "39"
click at [552, 476] on span at bounding box center [555, 478] width 13 height 14
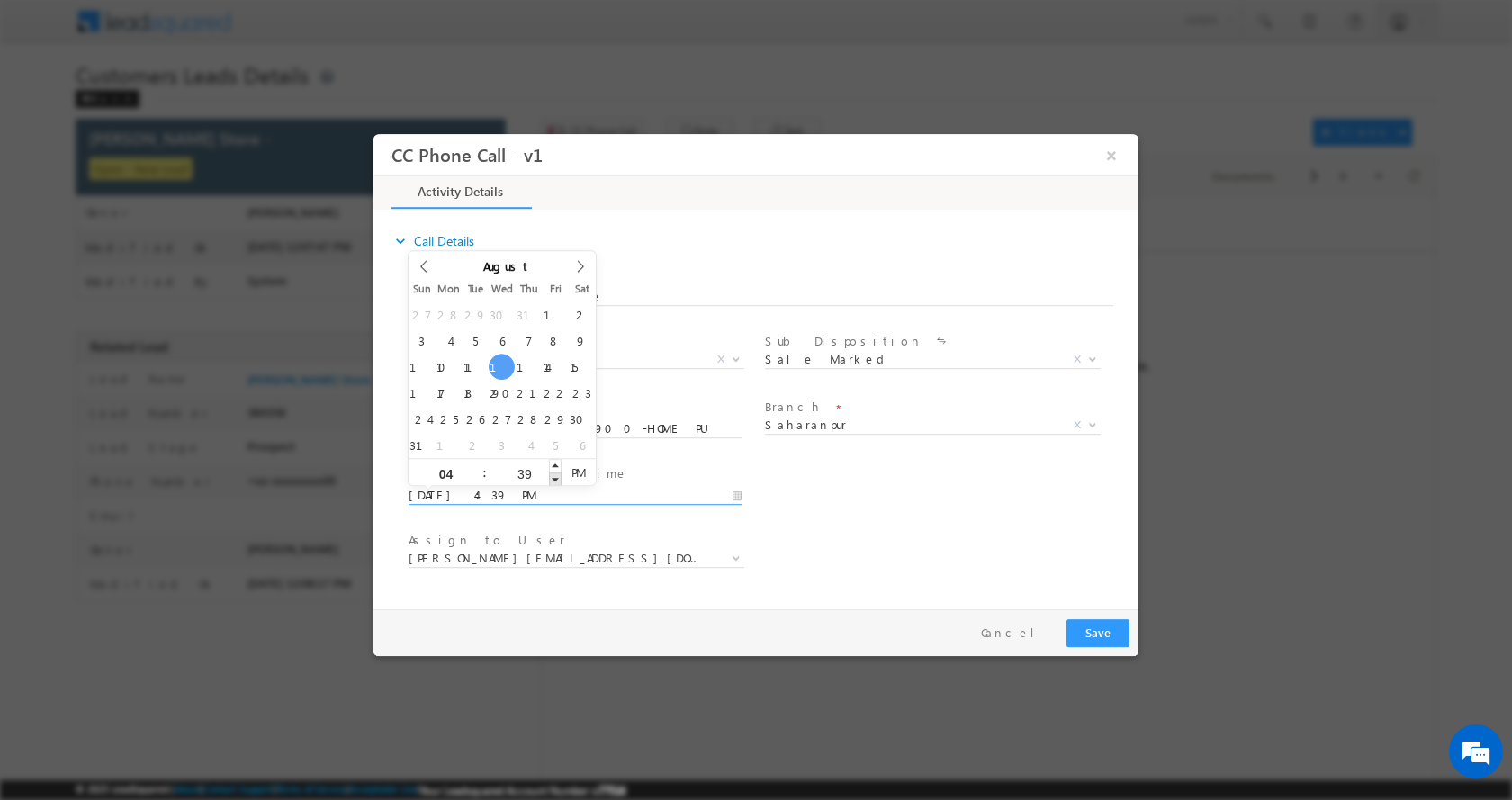
type input "08/13/2025 4:38 PM"
type input "38"
click at [552, 476] on span at bounding box center [555, 478] width 13 height 14
type input "08/13/2025 4:37 PM"
type input "37"
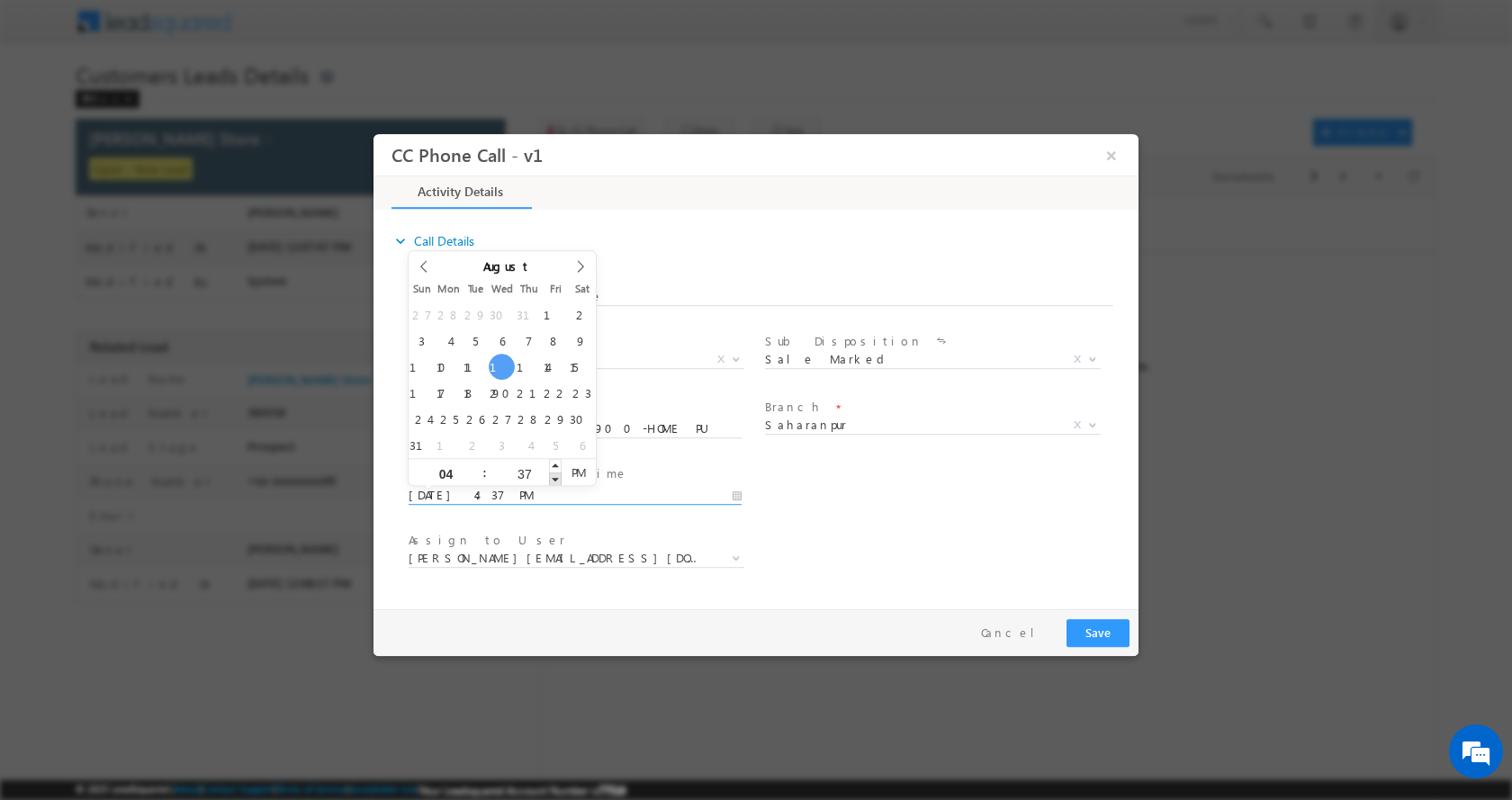
click at [552, 476] on span at bounding box center [555, 478] width 13 height 14
type input "08/13/2025 4:36 PM"
type input "36"
click at [552, 476] on span at bounding box center [555, 478] width 13 height 14
type input "08/13/2025 4:35 PM"
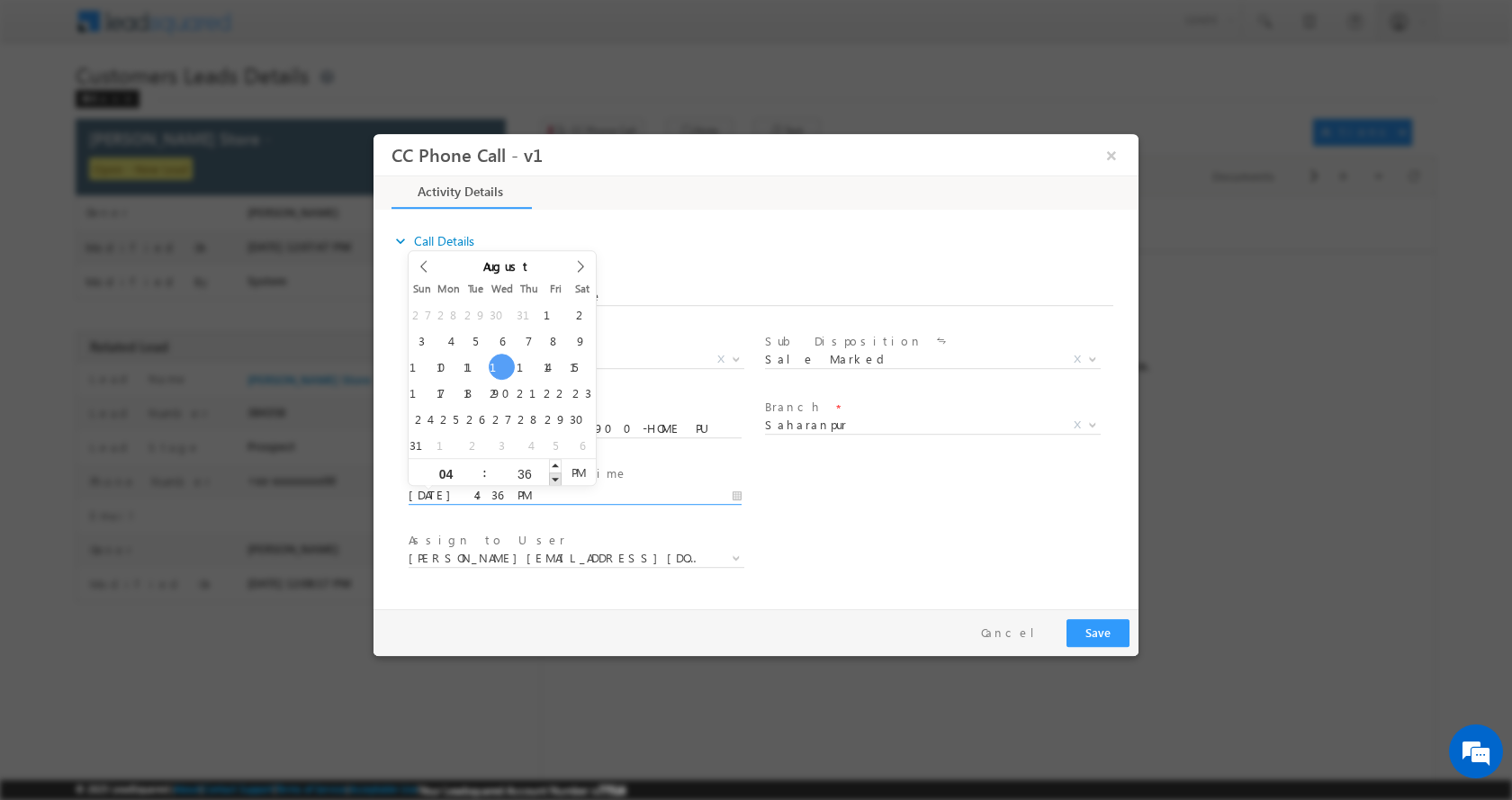
type input "35"
click at [552, 476] on span at bounding box center [555, 478] width 13 height 14
type input "08/13/2025 4:34 PM"
type input "34"
click at [552, 476] on span at bounding box center [555, 478] width 13 height 14
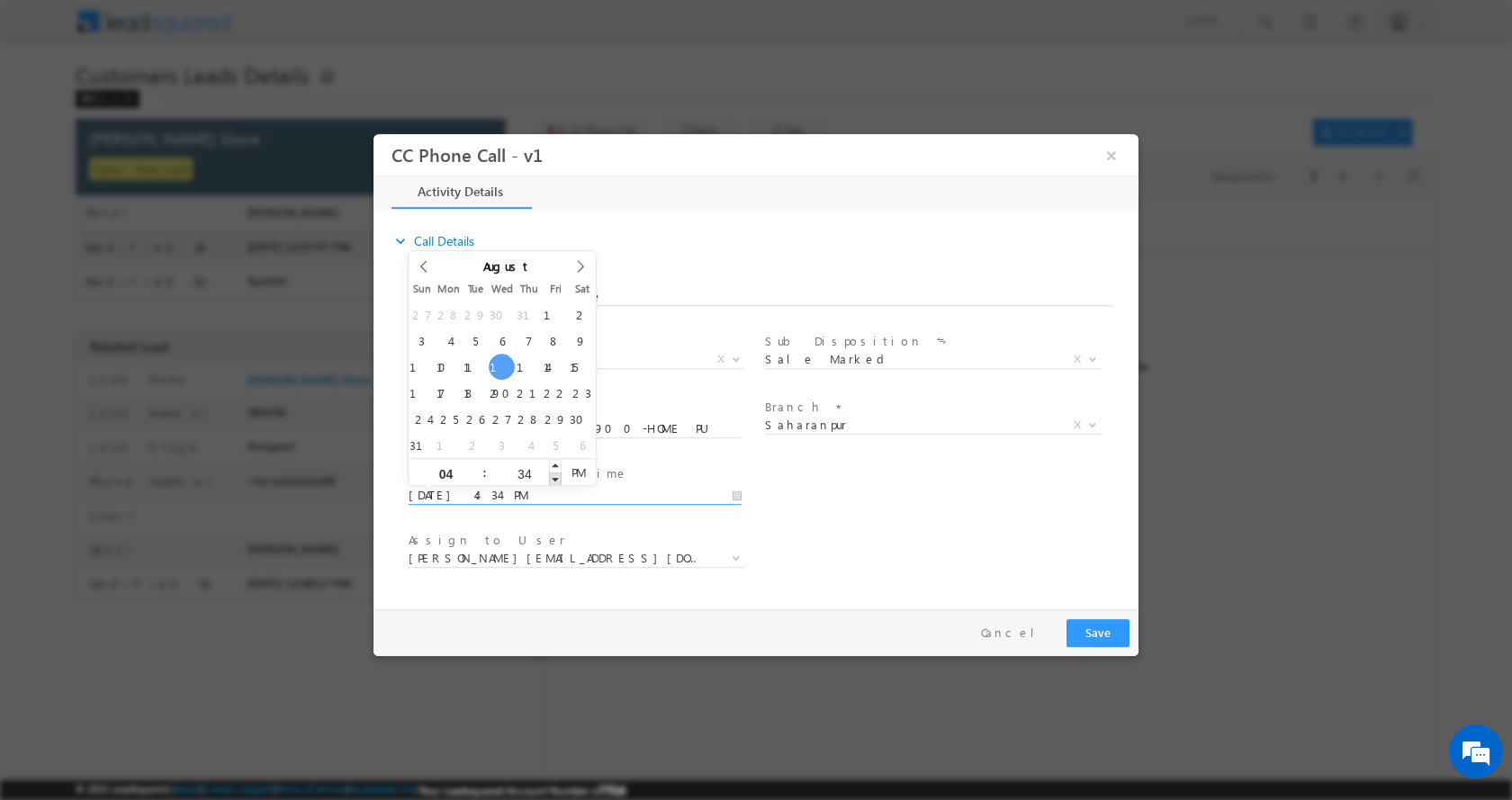
type input "08/13/2025 4:33 PM"
type input "33"
click at [552, 476] on span at bounding box center [555, 478] width 13 height 14
type input "08/13/2025 4:32 PM"
type input "32"
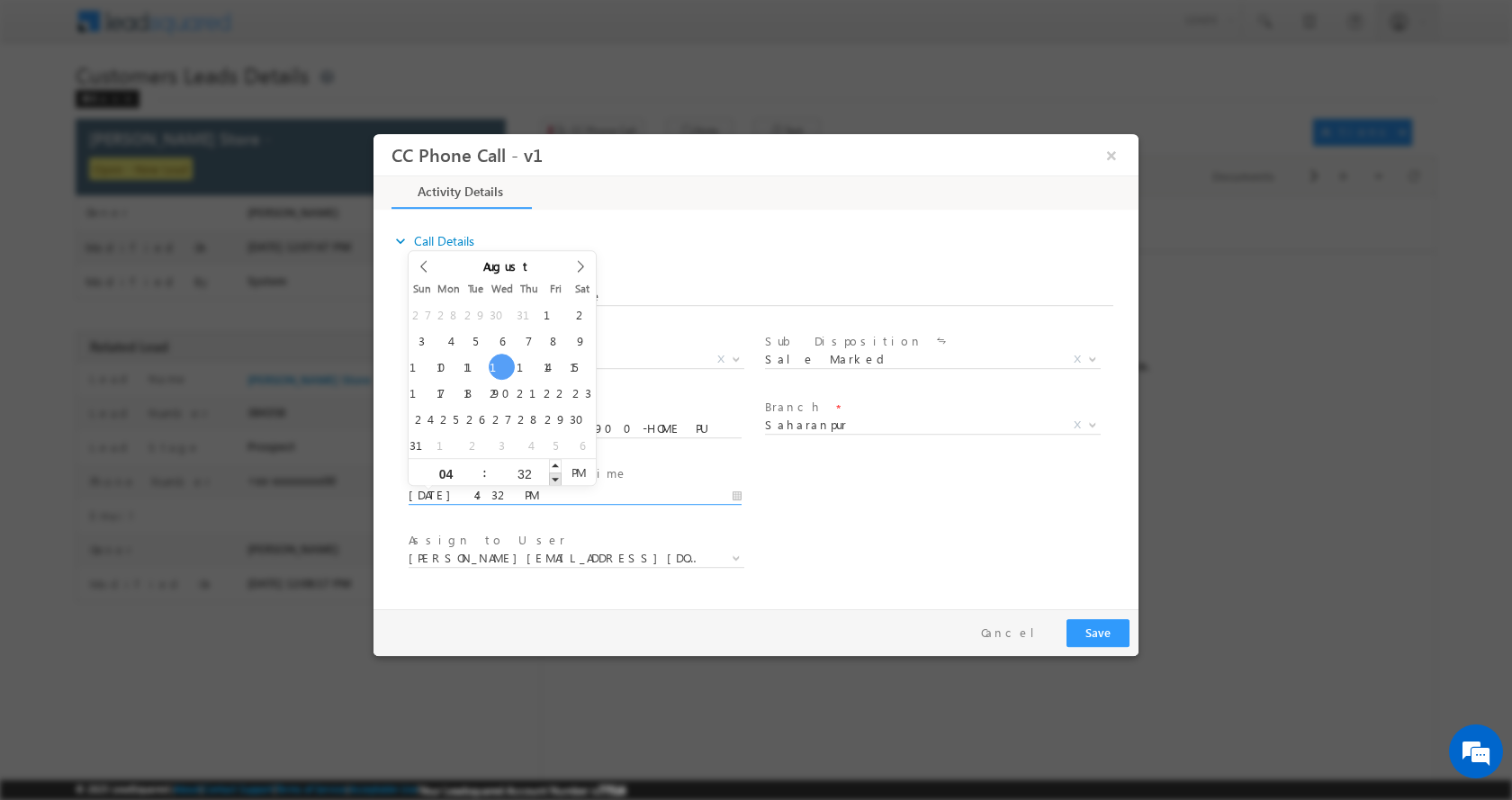
click at [552, 476] on span at bounding box center [555, 478] width 13 height 14
type input "08/13/2025 4:31 PM"
type input "31"
click at [552, 476] on span at bounding box center [555, 478] width 13 height 14
type input "08/13/2025 4:30 PM"
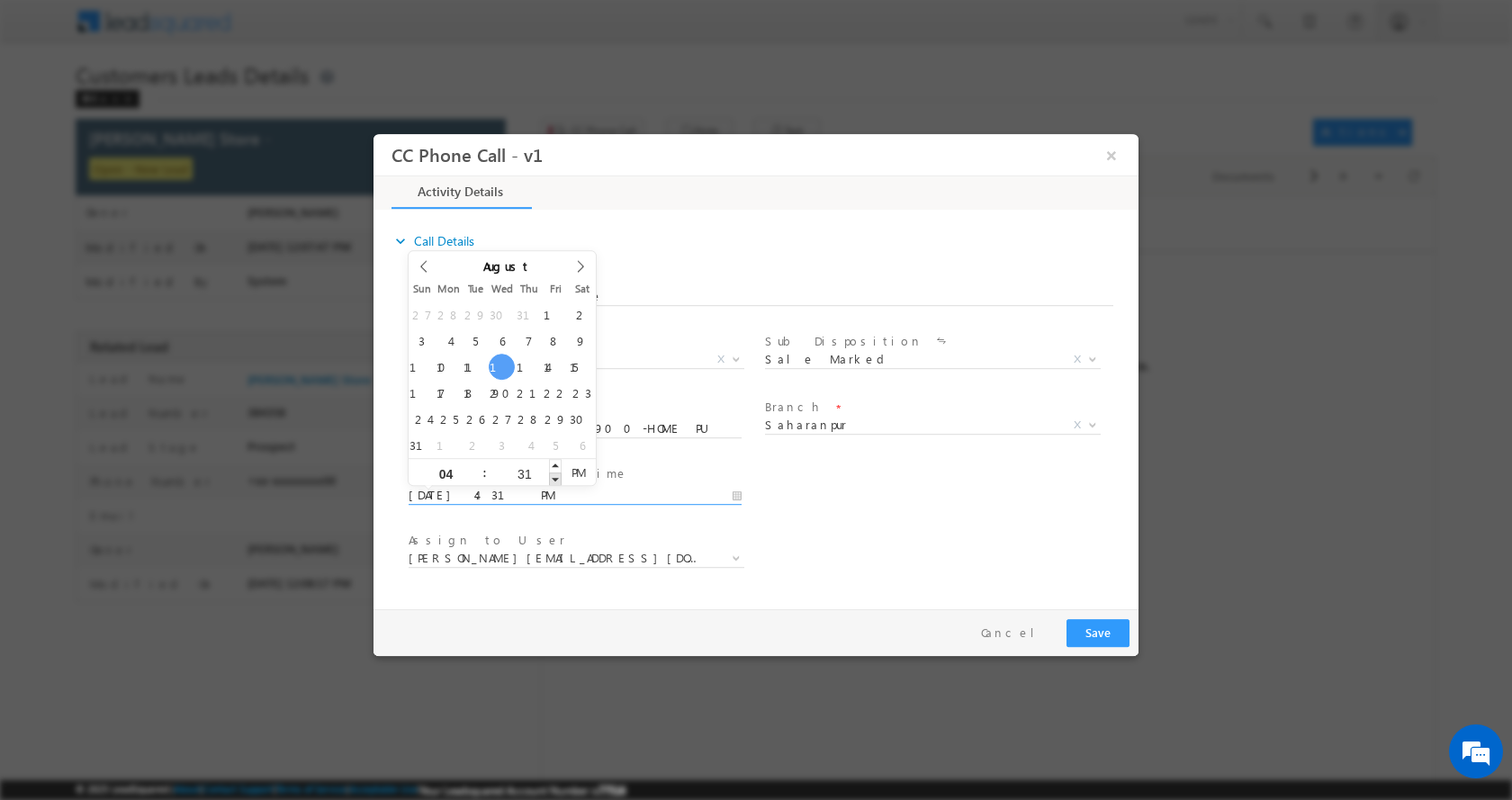
type input "30"
click at [552, 476] on span at bounding box center [555, 478] width 13 height 14
type input "08/13/2025 4:29 PM"
type input "29"
click at [552, 476] on span at bounding box center [555, 478] width 13 height 14
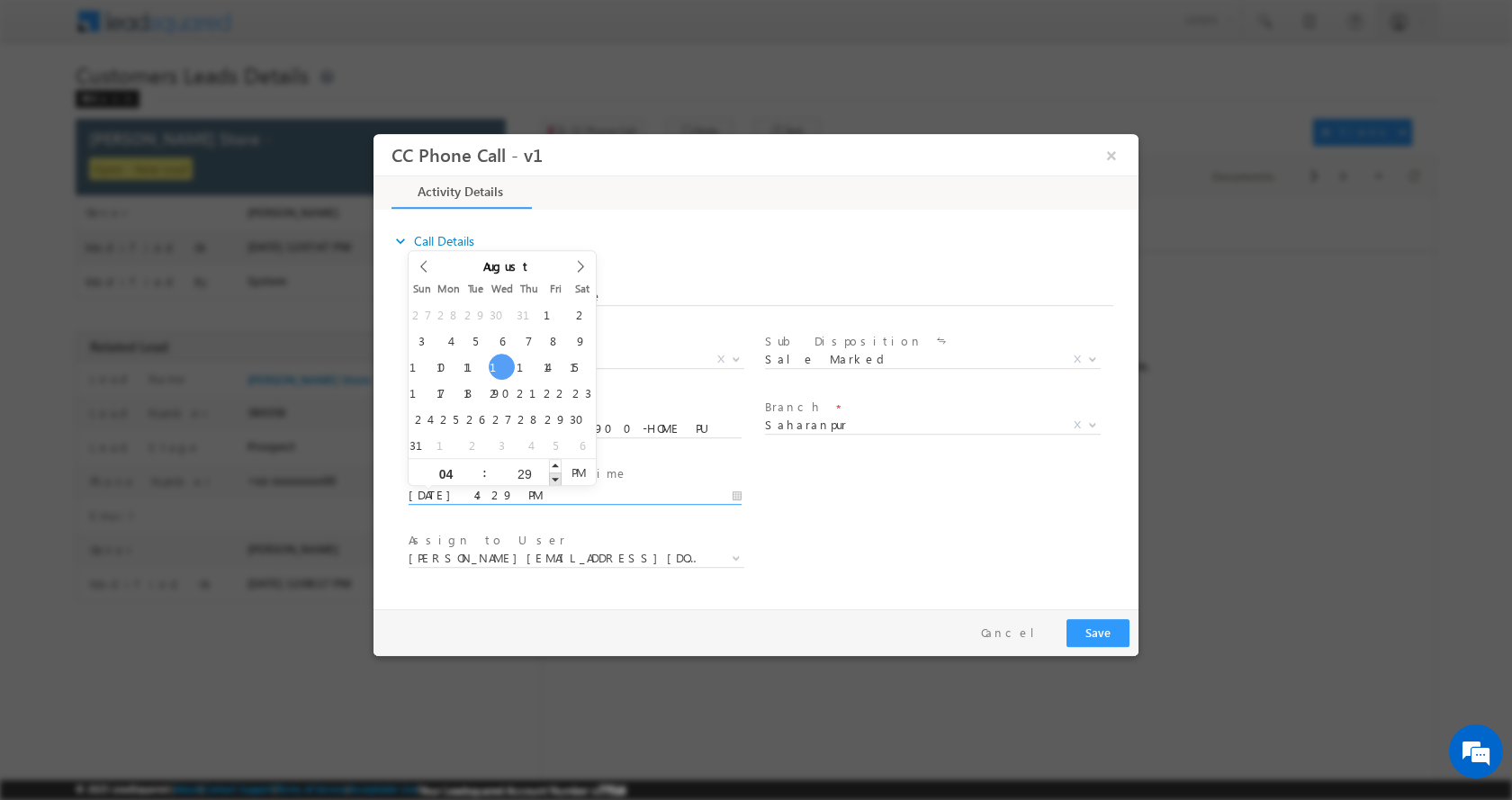
type input "08/13/2025 4:28 PM"
type input "28"
click at [552, 476] on span at bounding box center [555, 478] width 13 height 14
type input "08/13/2025 4:27 PM"
type input "27"
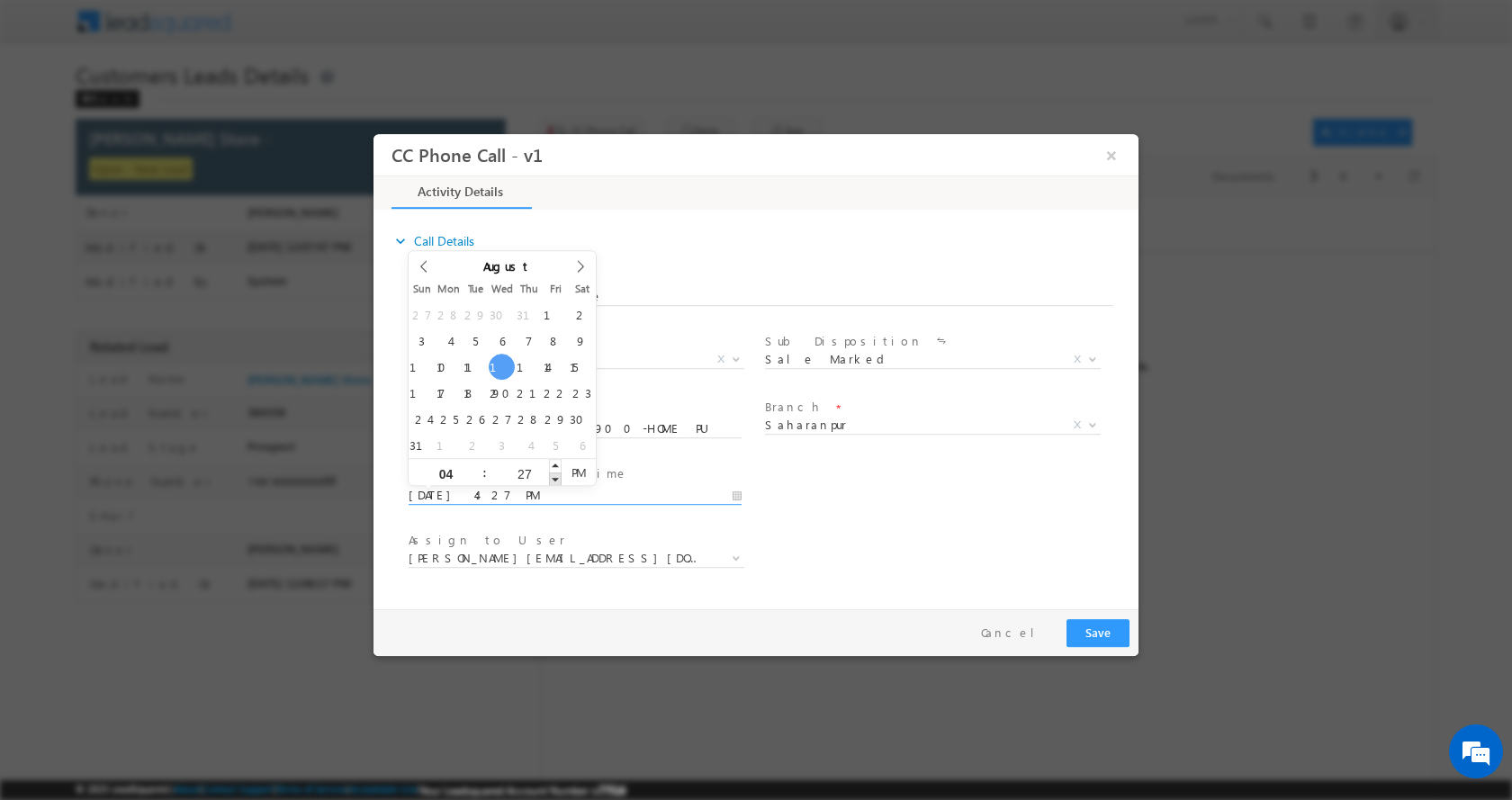
click at [552, 476] on span at bounding box center [555, 478] width 13 height 14
type input "08/13/2025 4:26 PM"
type input "26"
click at [552, 476] on span at bounding box center [555, 478] width 13 height 14
type input "08/13/2025 4:25 PM"
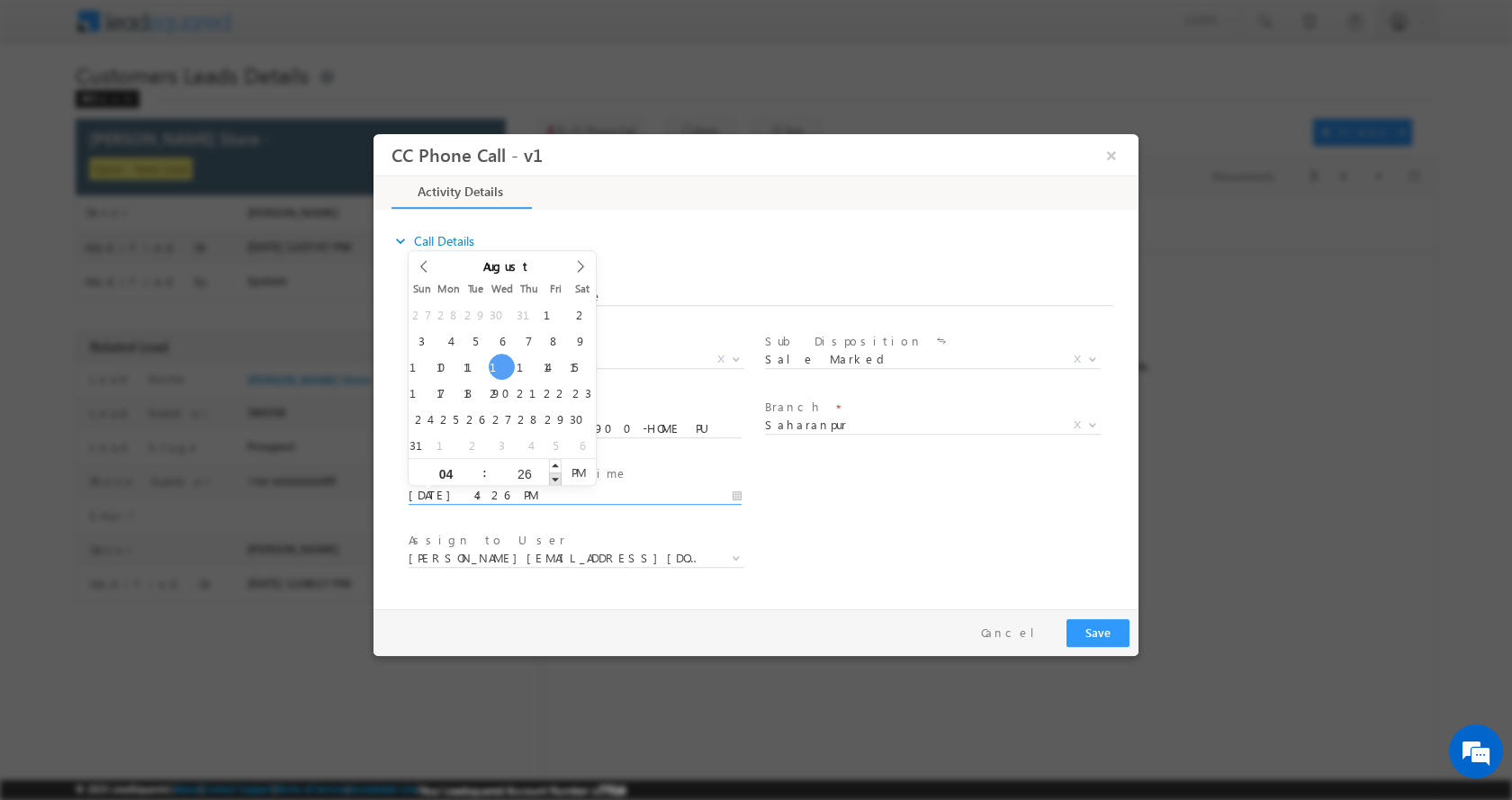
type input "25"
click at [552, 476] on span at bounding box center [555, 478] width 13 height 14
type input "08/13/2025 4:24 PM"
type input "24"
click at [552, 476] on span at bounding box center [555, 478] width 13 height 14
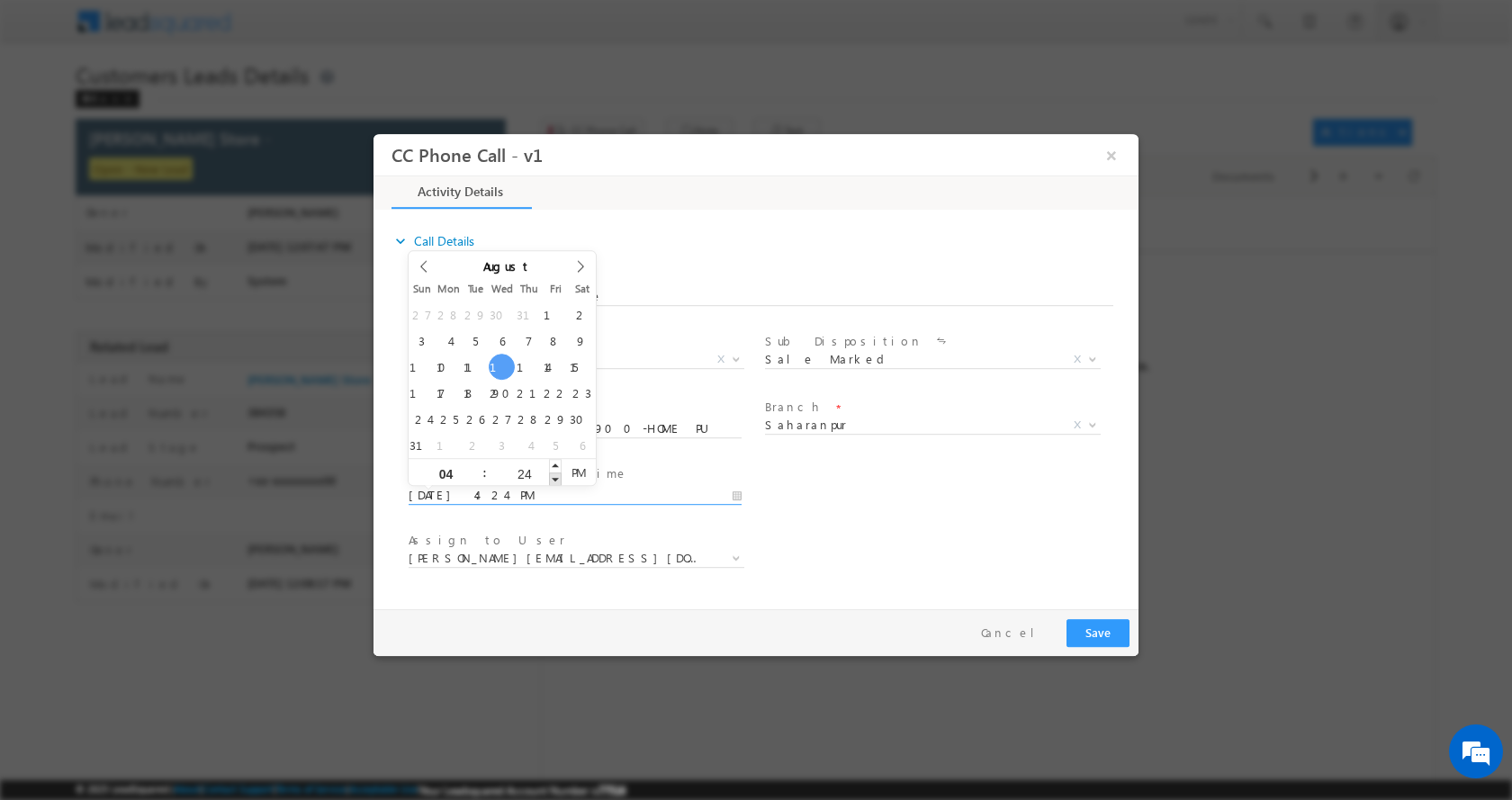
type input "08/13/2025 4:23 PM"
type input "23"
click at [552, 476] on span at bounding box center [555, 478] width 13 height 14
type input "08/13/2025 4:22 PM"
type input "22"
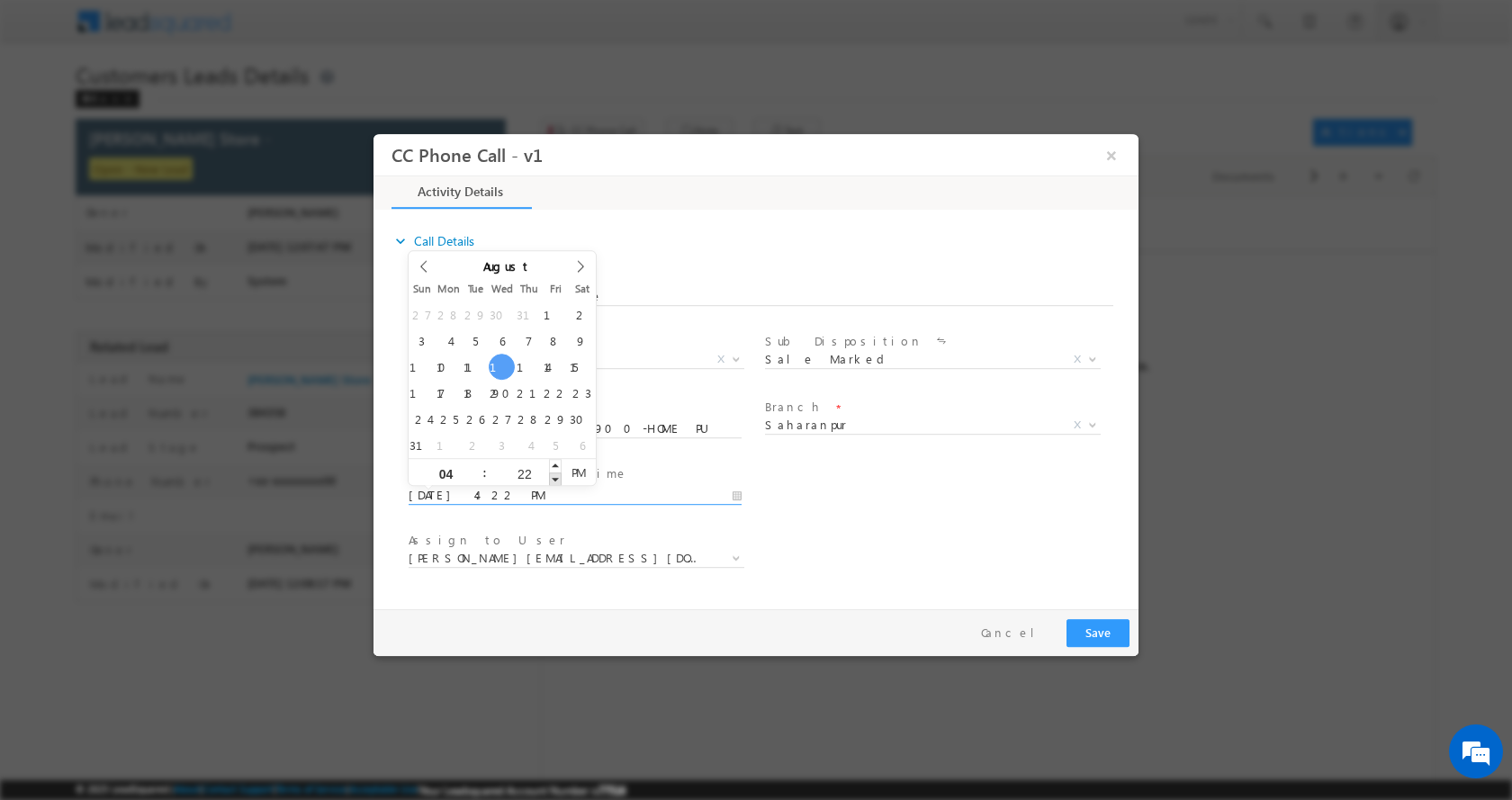
click at [552, 476] on span at bounding box center [555, 478] width 13 height 14
type input "08/13/2025 4:21 PM"
type input "21"
click at [552, 476] on span at bounding box center [555, 478] width 13 height 14
type input "08/13/2025 4:20 PM"
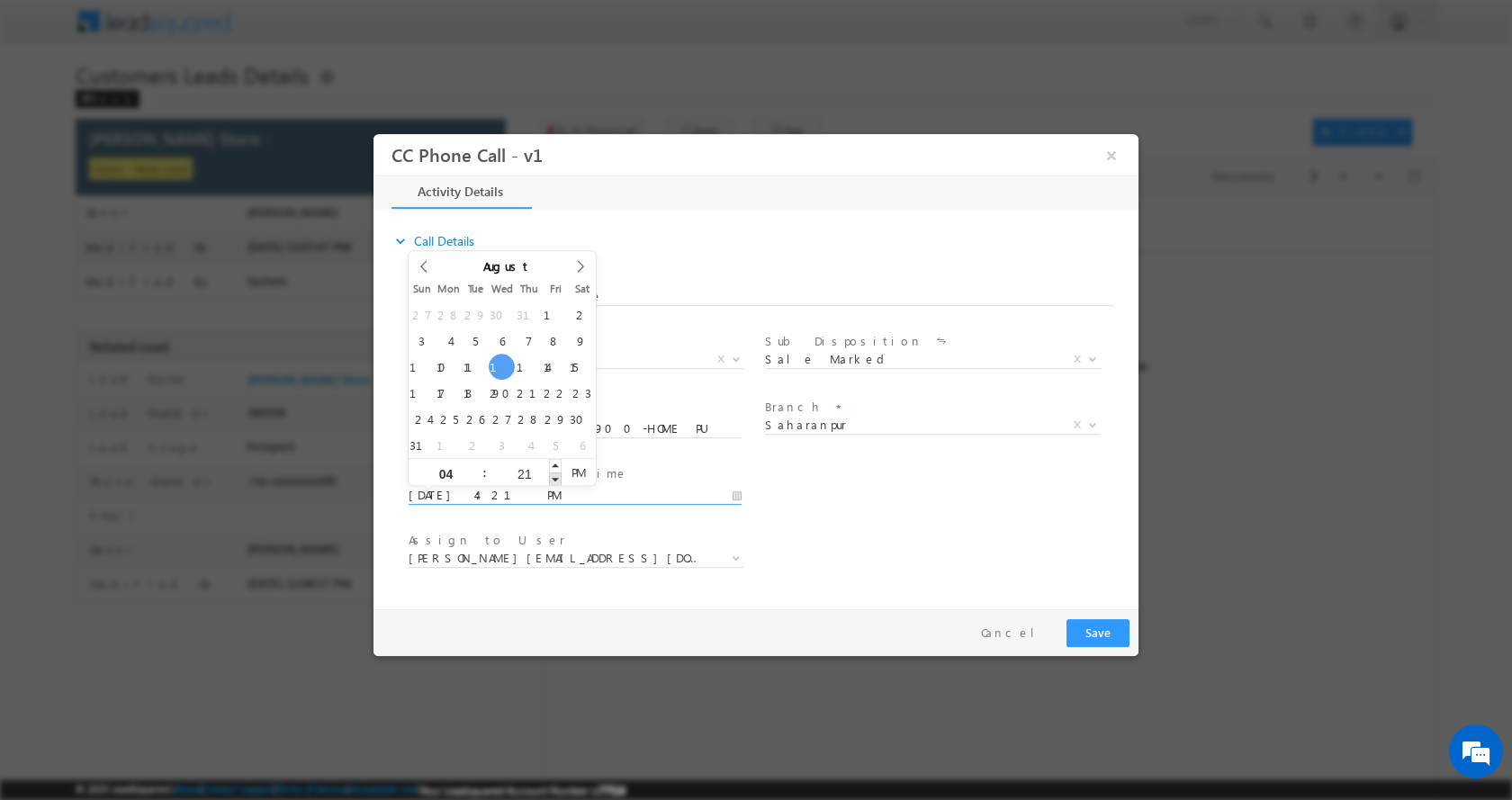
type input "20"
click at [552, 476] on span at bounding box center [555, 478] width 13 height 14
type input "08/13/2025 4:19 PM"
type input "19"
click at [552, 476] on span at bounding box center [555, 478] width 13 height 14
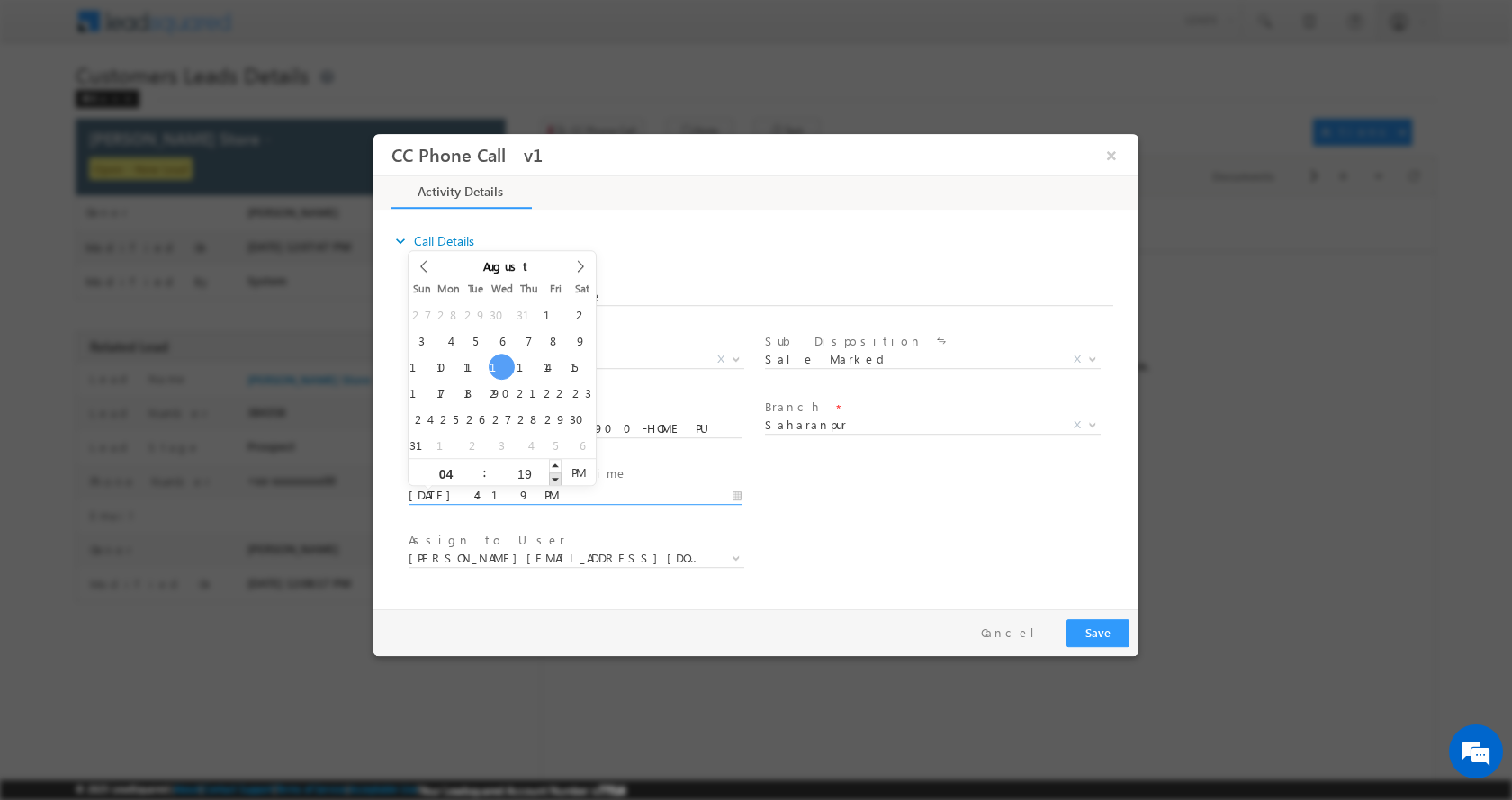
type input "08/13/2025 4:18 PM"
type input "18"
click at [552, 476] on span at bounding box center [555, 478] width 13 height 14
type input "08/13/2025 4:17 PM"
type input "17"
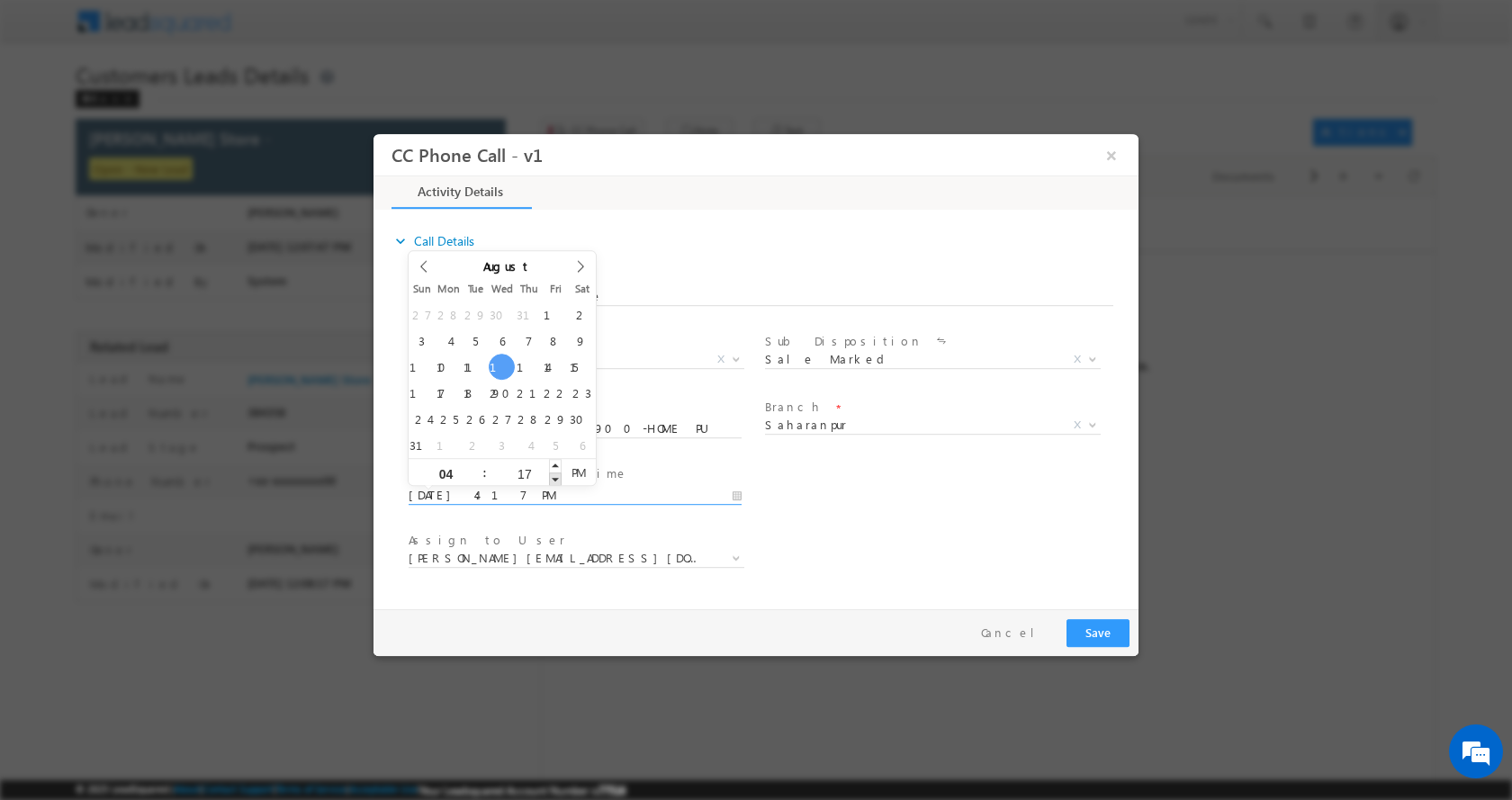
click at [552, 476] on span at bounding box center [555, 478] width 13 height 14
type input "08/13/2025 4:16 PM"
type input "16"
click at [552, 476] on span at bounding box center [555, 478] width 13 height 14
type input "08/13/2025 4:15 PM"
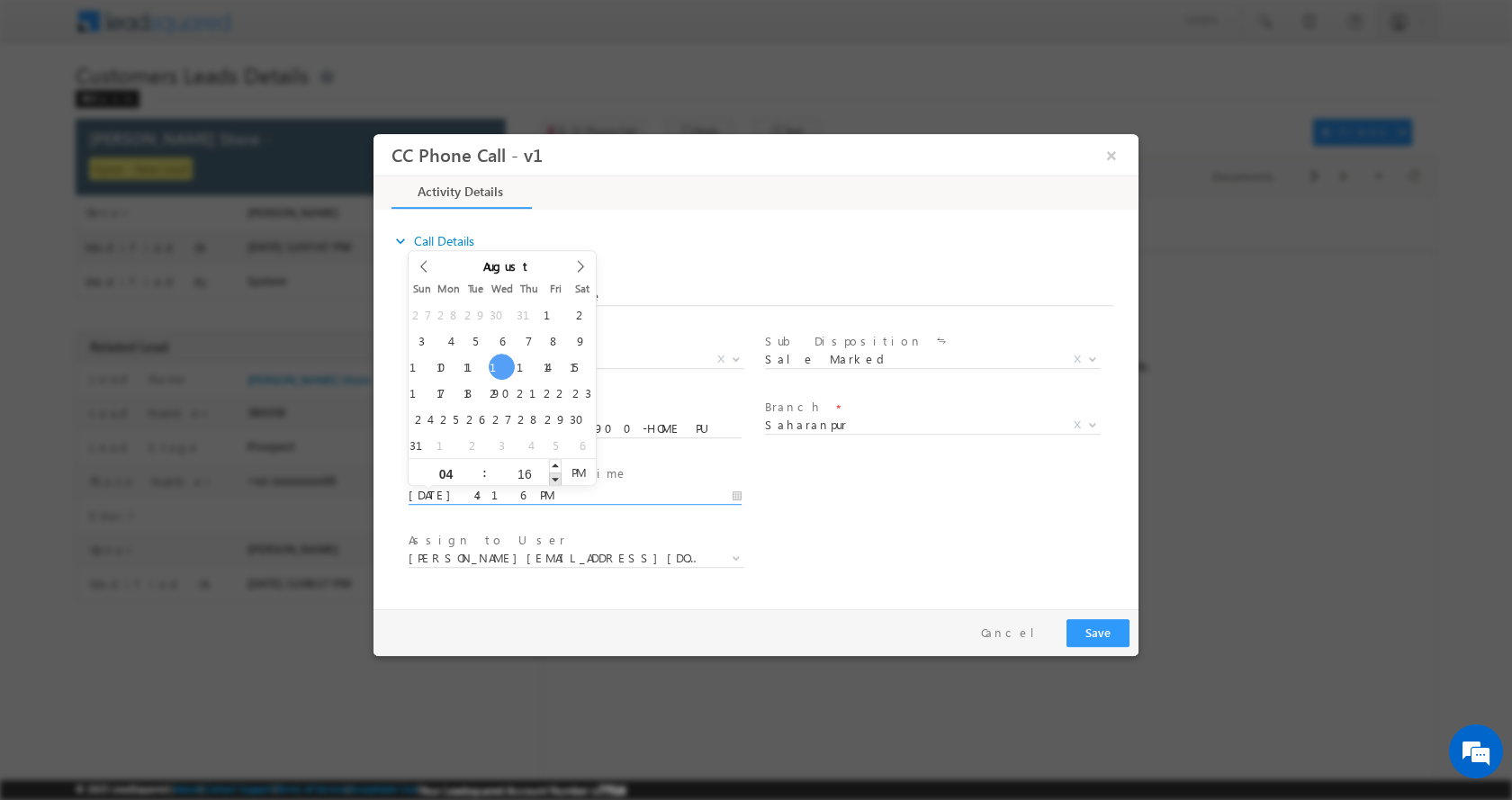
type input "15"
click at [552, 476] on span at bounding box center [555, 478] width 13 height 14
type input "08/13/2025 4:14 PM"
type input "14"
click at [552, 476] on span at bounding box center [555, 478] width 13 height 14
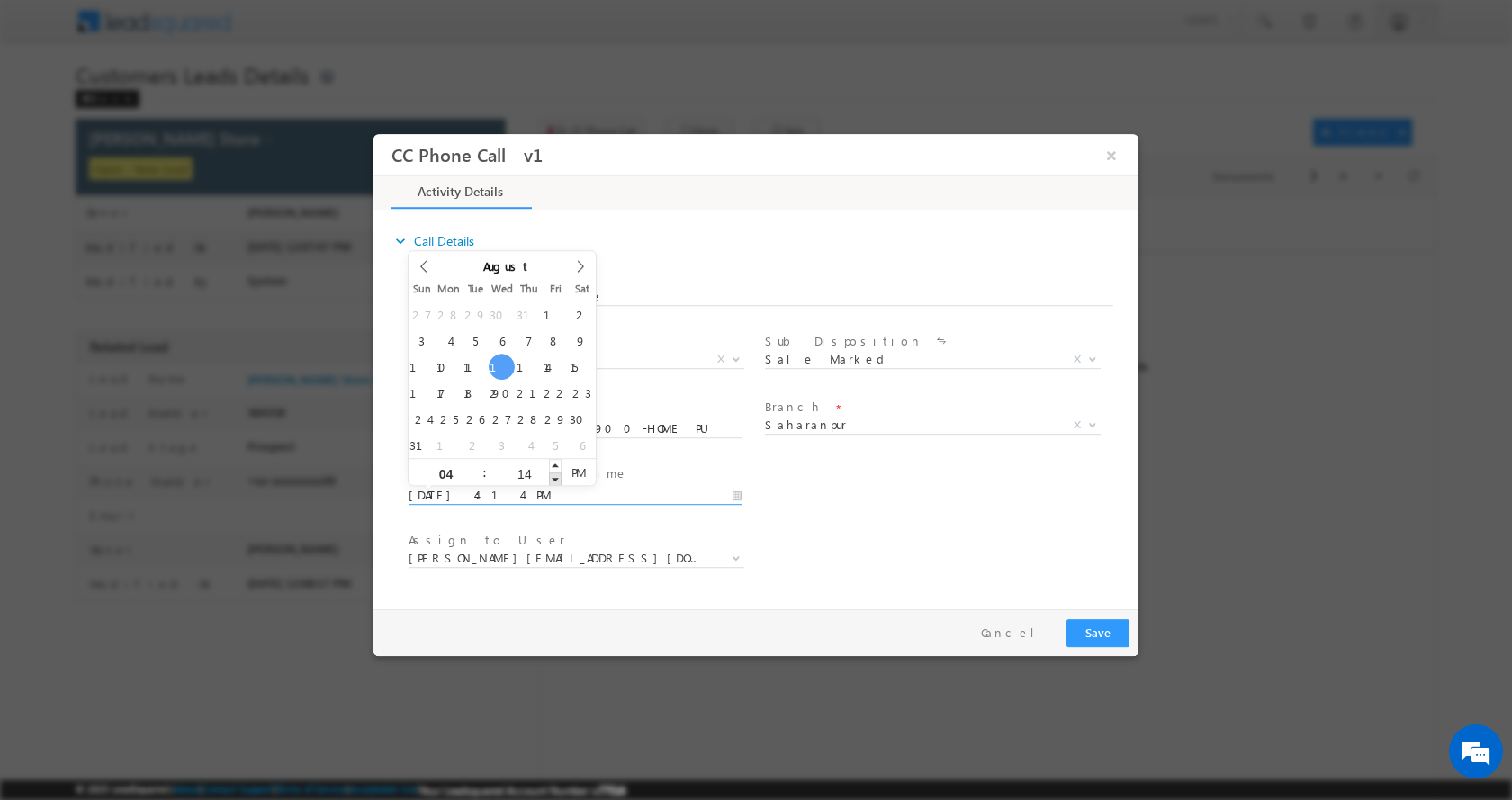
type input "08/13/2025 4:13 PM"
type input "13"
click at [552, 476] on span at bounding box center [555, 478] width 13 height 14
type input "08/13/2025 4:12 PM"
type input "12"
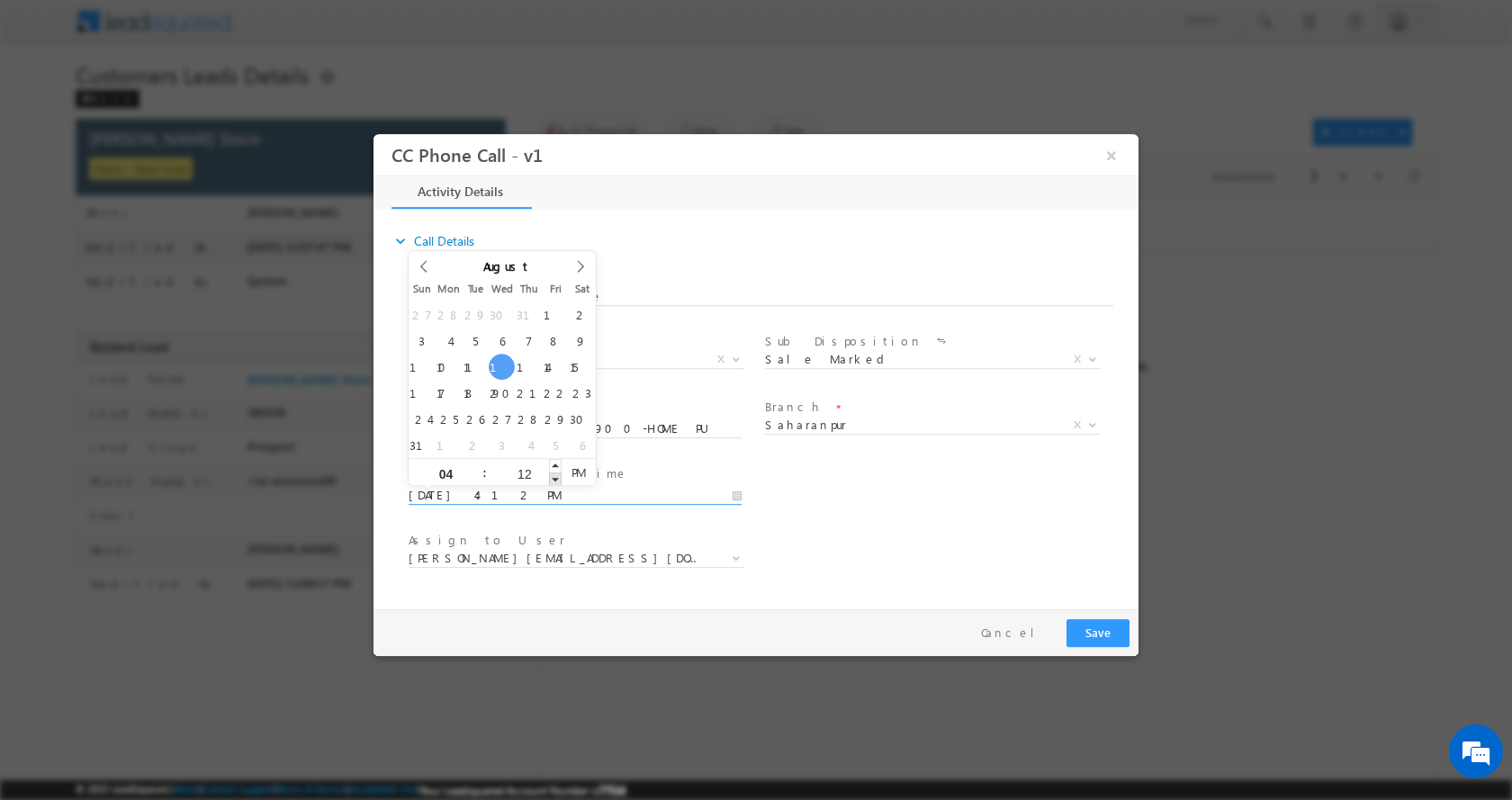
click at [552, 476] on span at bounding box center [555, 478] width 13 height 14
click at [1099, 632] on button "Save" at bounding box center [1098, 632] width 63 height 28
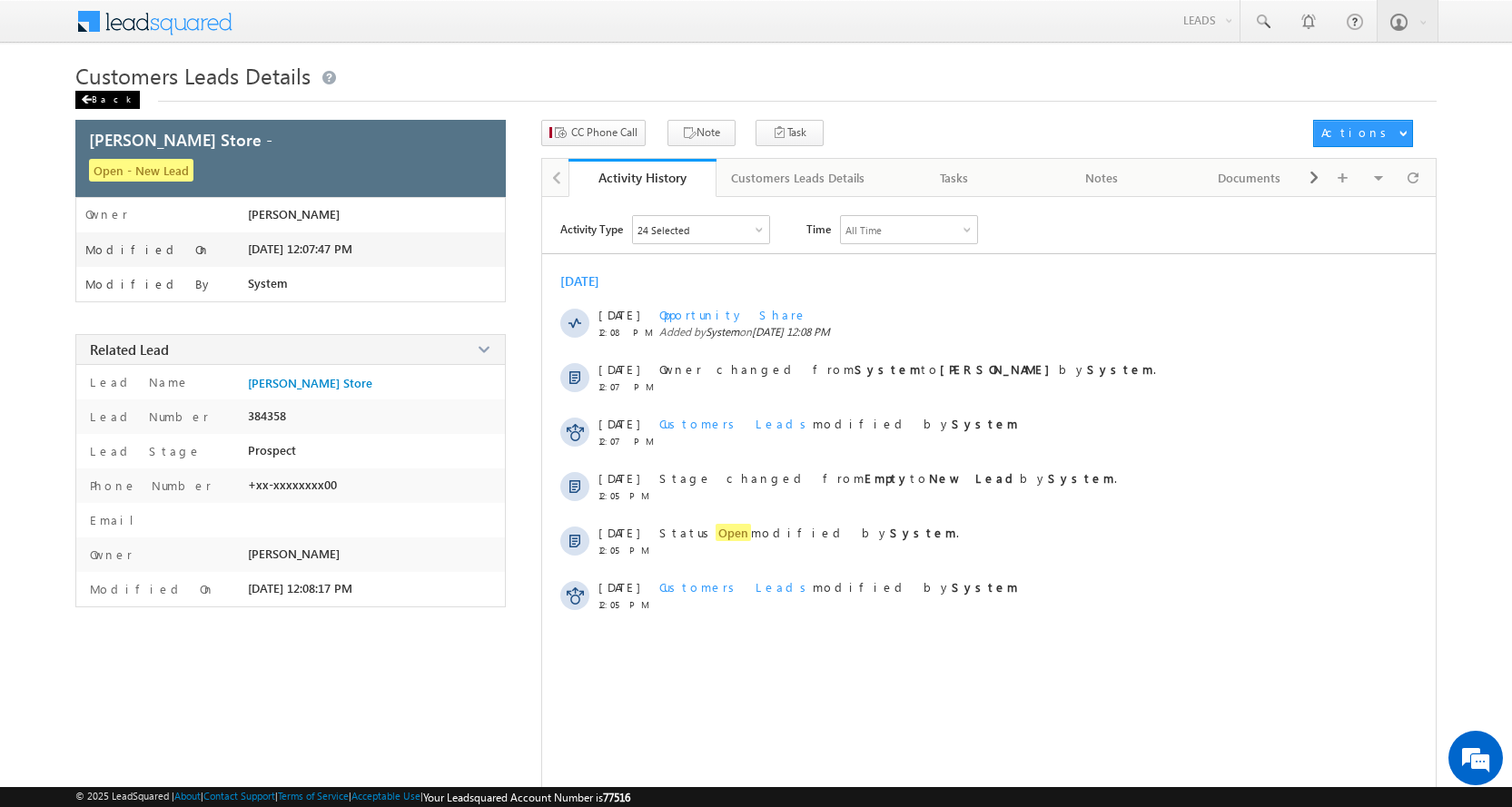
click at [108, 96] on div "Back" at bounding box center [108, 99] width 65 height 18
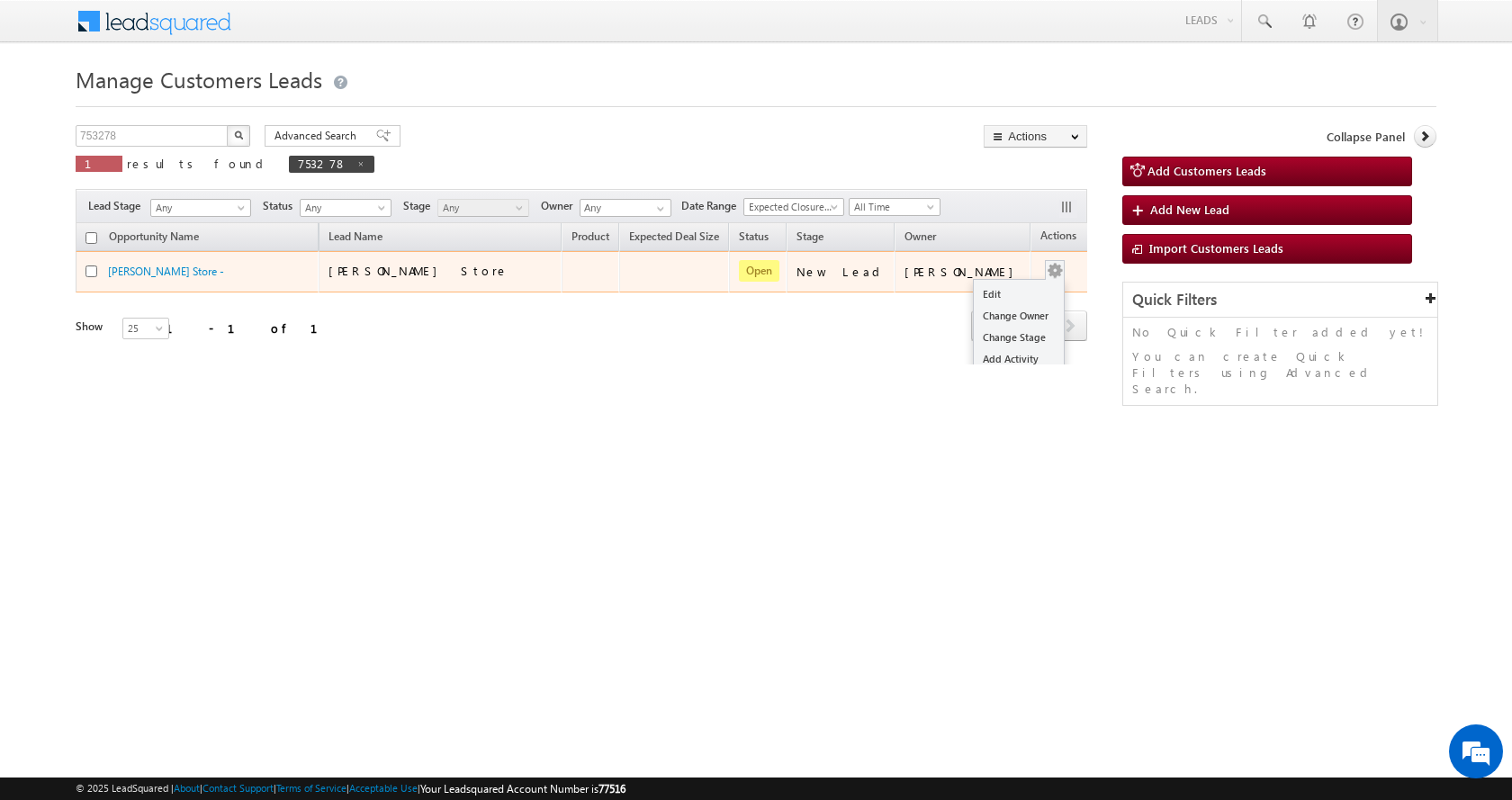
click at [1040, 264] on div "Edit Change Owner Change Stage Add Activity Add Task Delete" at bounding box center [1054, 271] width 29 height 23
click at [979, 286] on link "Edit" at bounding box center [1018, 294] width 90 height 21
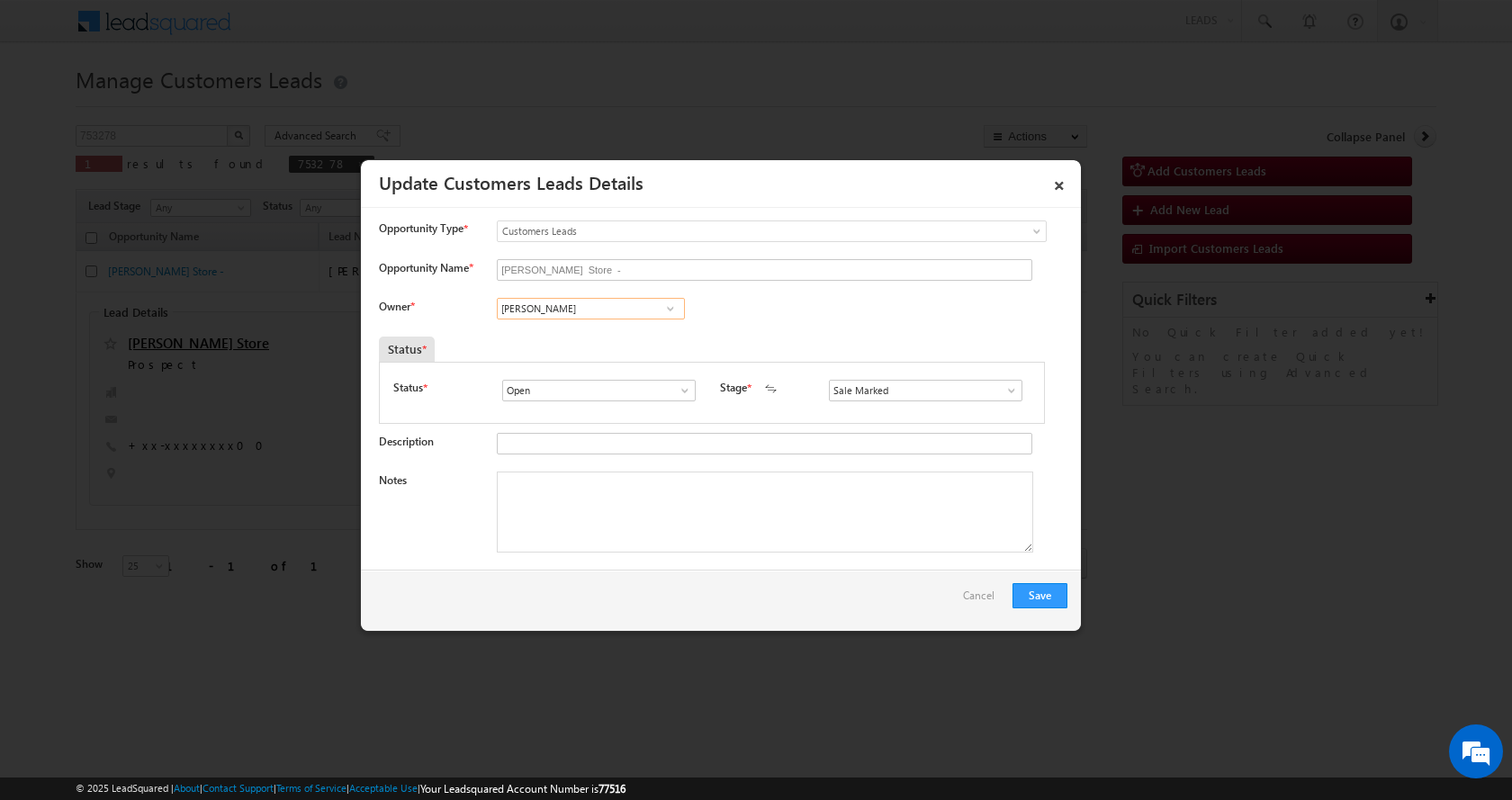
click at [591, 306] on input "Adnan Hasan" at bounding box center [591, 308] width 188 height 21
click at [640, 326] on link "Ankur Kumar ankur.kumar1@sgrlimited.in" at bounding box center [591, 337] width 188 height 34
type input "[PERSON_NAME]"
click at [551, 499] on textarea "Notes" at bounding box center [765, 512] width 536 height 81
paste textarea "Kulbeer -7452948900-HOME PURCHASE-LOAN-15 L-PV-25 L-DOWN PYE-10 L-BUSINESS-KERA…"
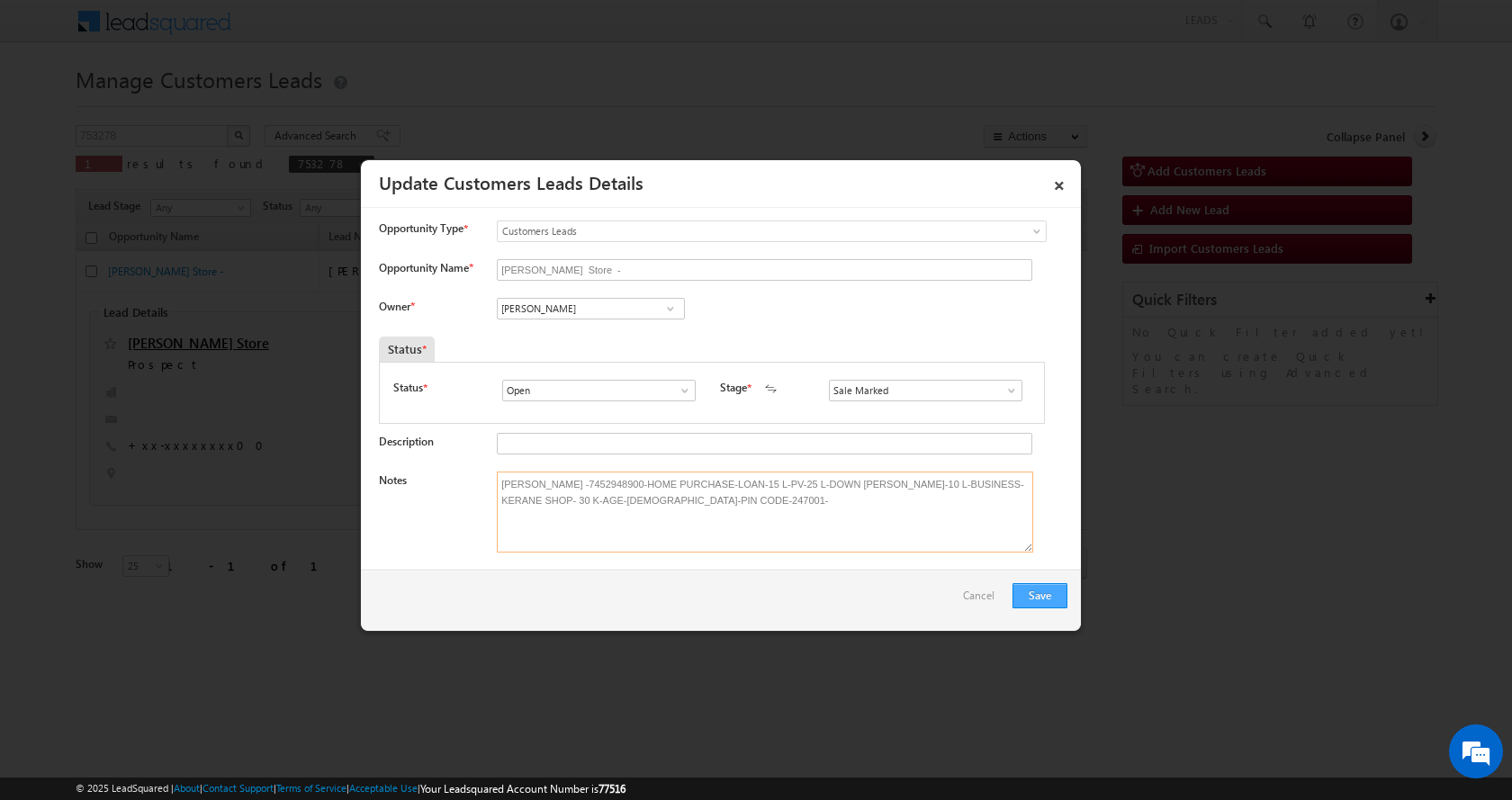
type textarea "Kulbeer -7452948900-HOME PURCHASE-LOAN-15 L-PV-25 L-DOWN PYE-10 L-BUSINESS-KERA…"
click at [1036, 597] on button "Save" at bounding box center [1039, 595] width 55 height 25
